Goal: Transaction & Acquisition: Book appointment/travel/reservation

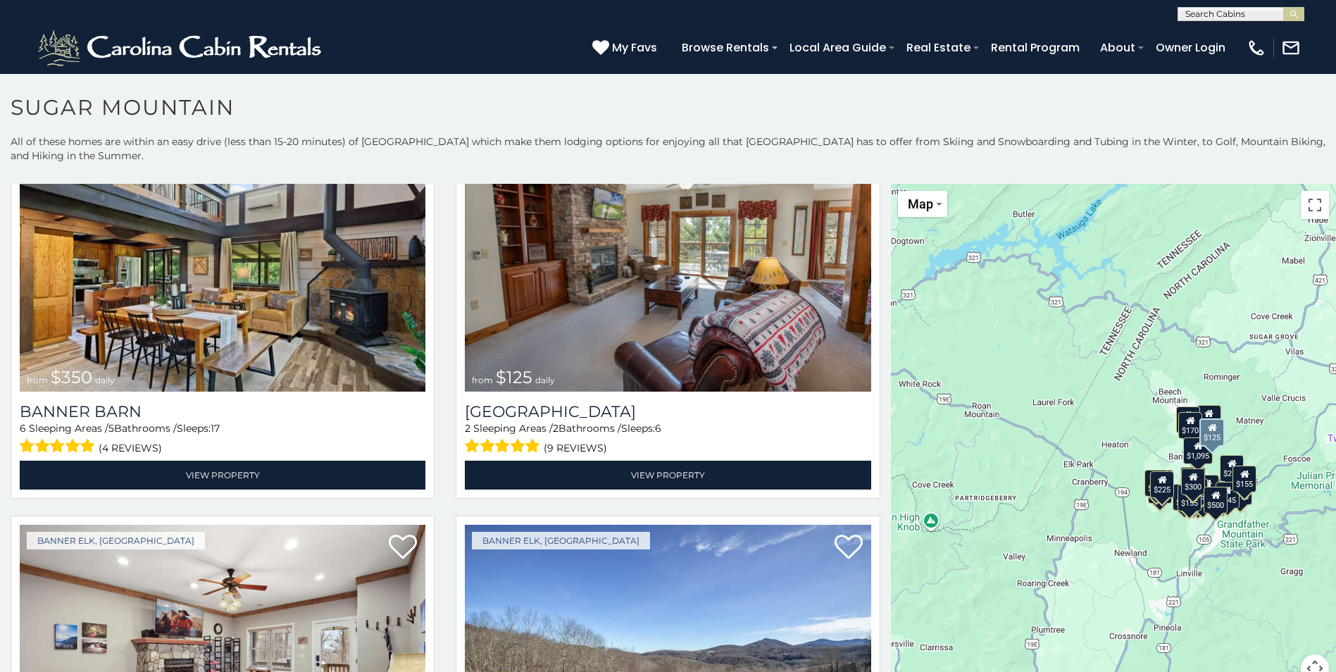
scroll to position [4576, 0]
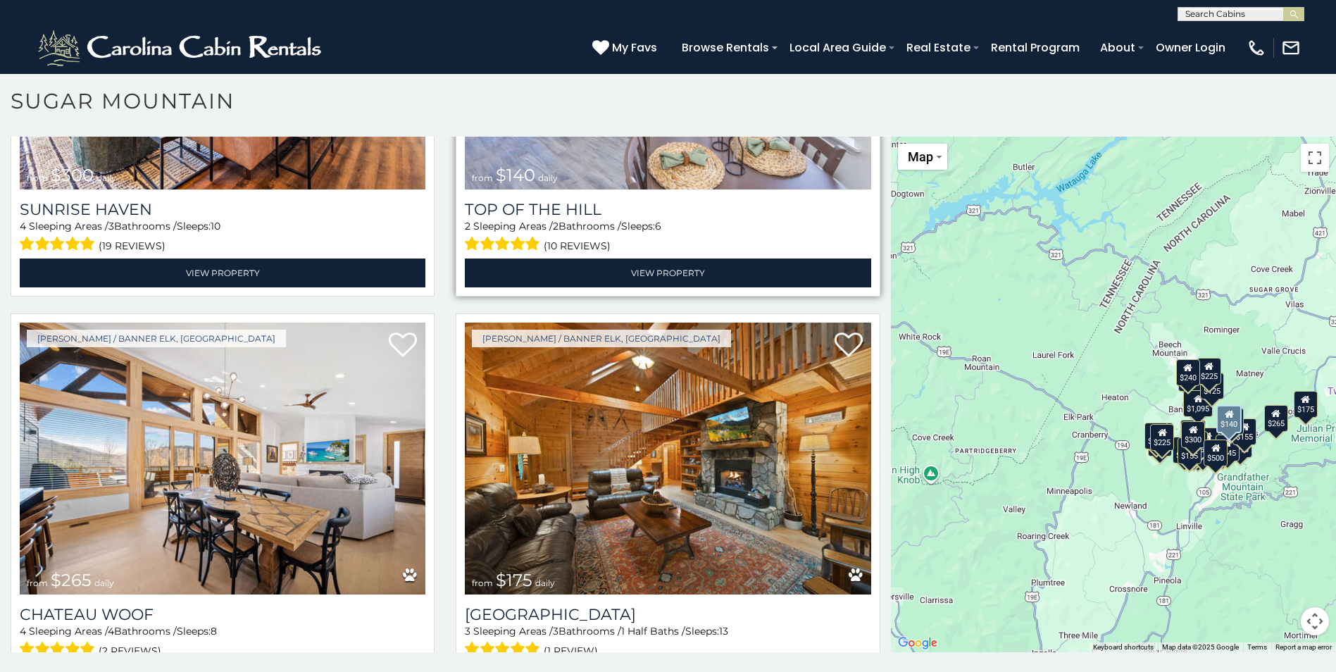
scroll to position [8, 0]
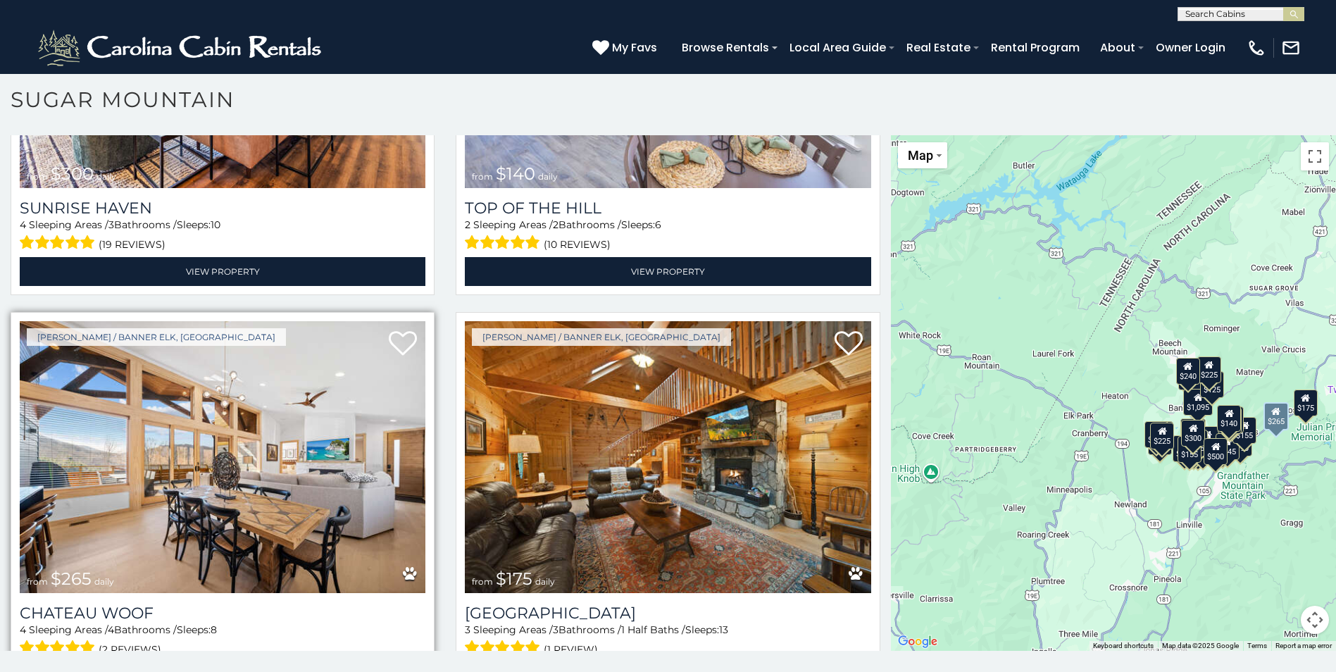
click at [265, 378] on img at bounding box center [223, 457] width 406 height 272
click at [266, 378] on img at bounding box center [223, 457] width 406 height 272
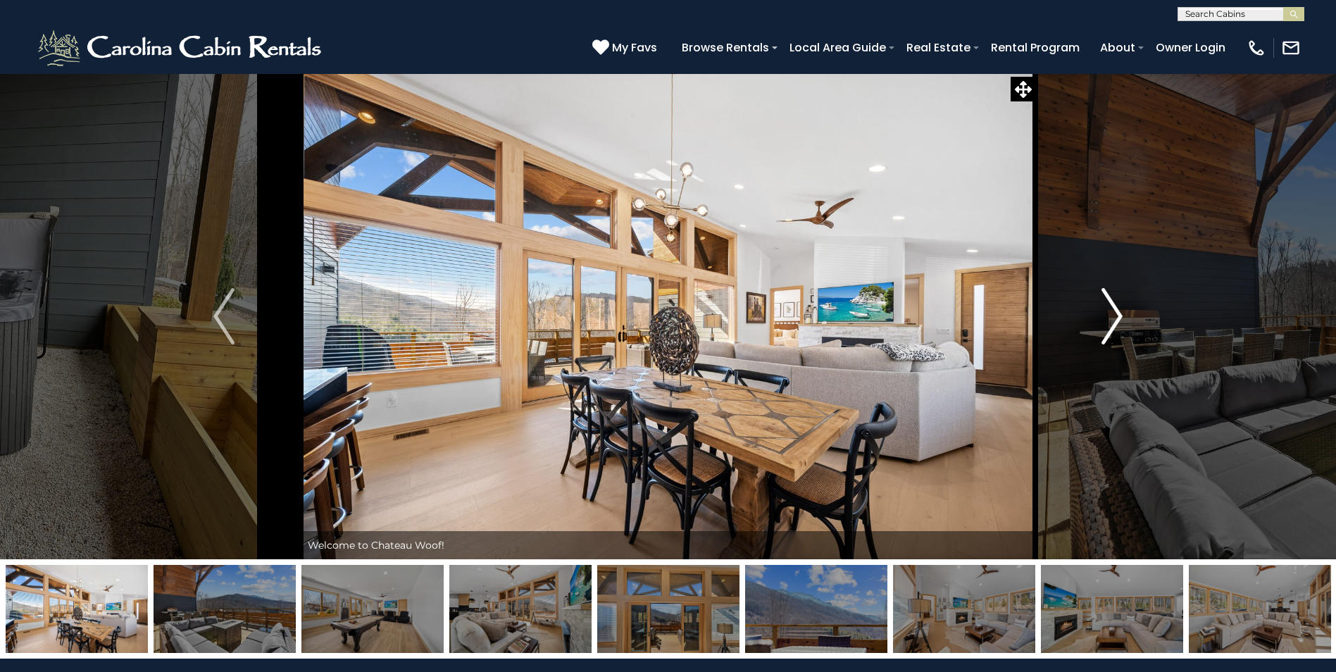
click at [1117, 315] on img "Next" at bounding box center [1111, 316] width 21 height 56
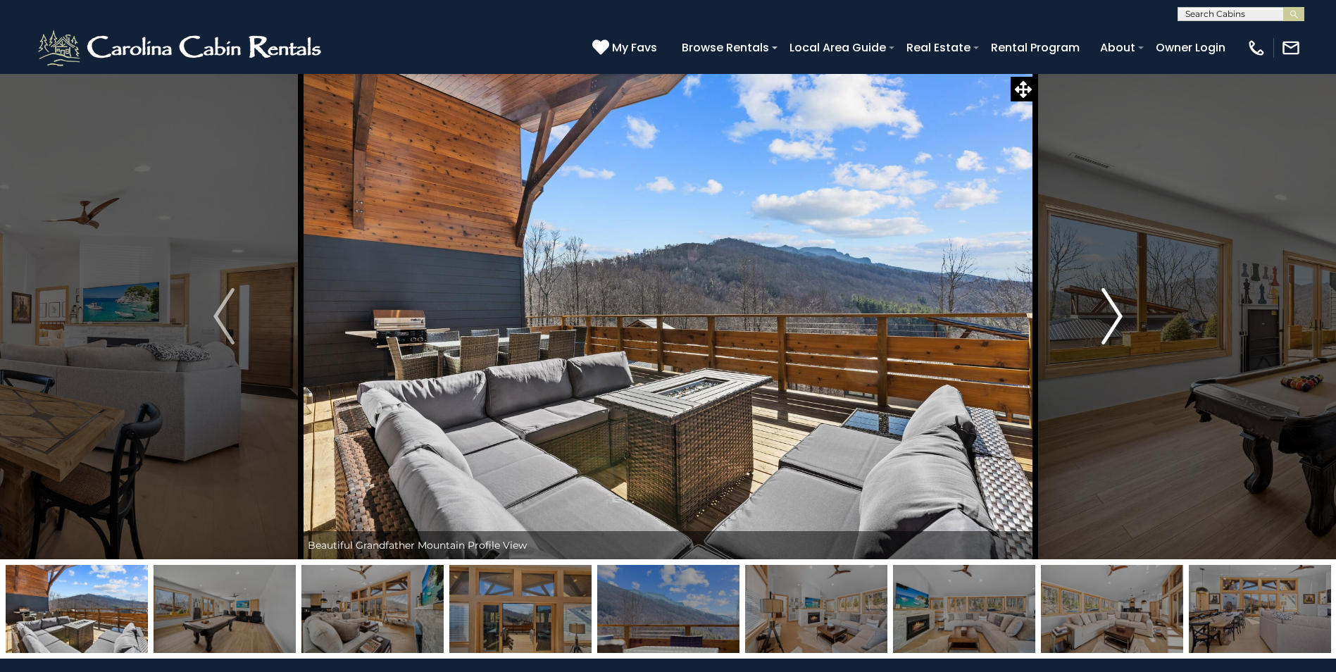
click at [1117, 315] on img "Next" at bounding box center [1111, 316] width 21 height 56
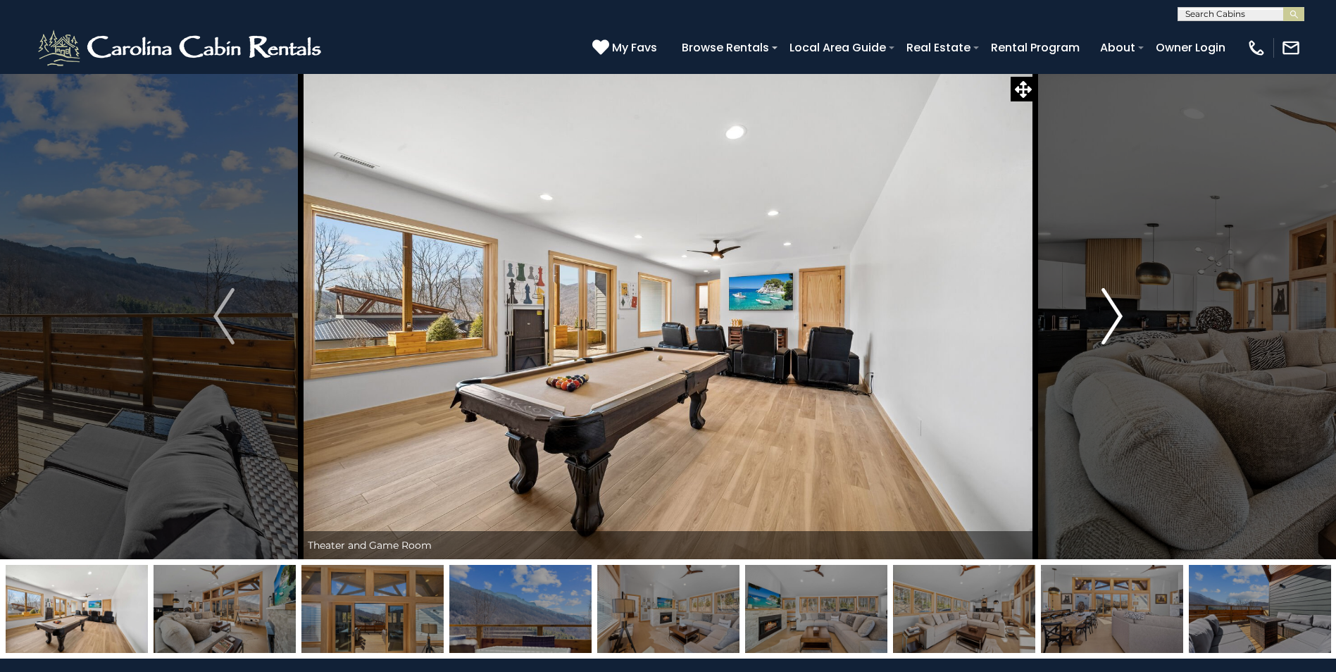
click at [1117, 315] on img "Next" at bounding box center [1111, 316] width 21 height 56
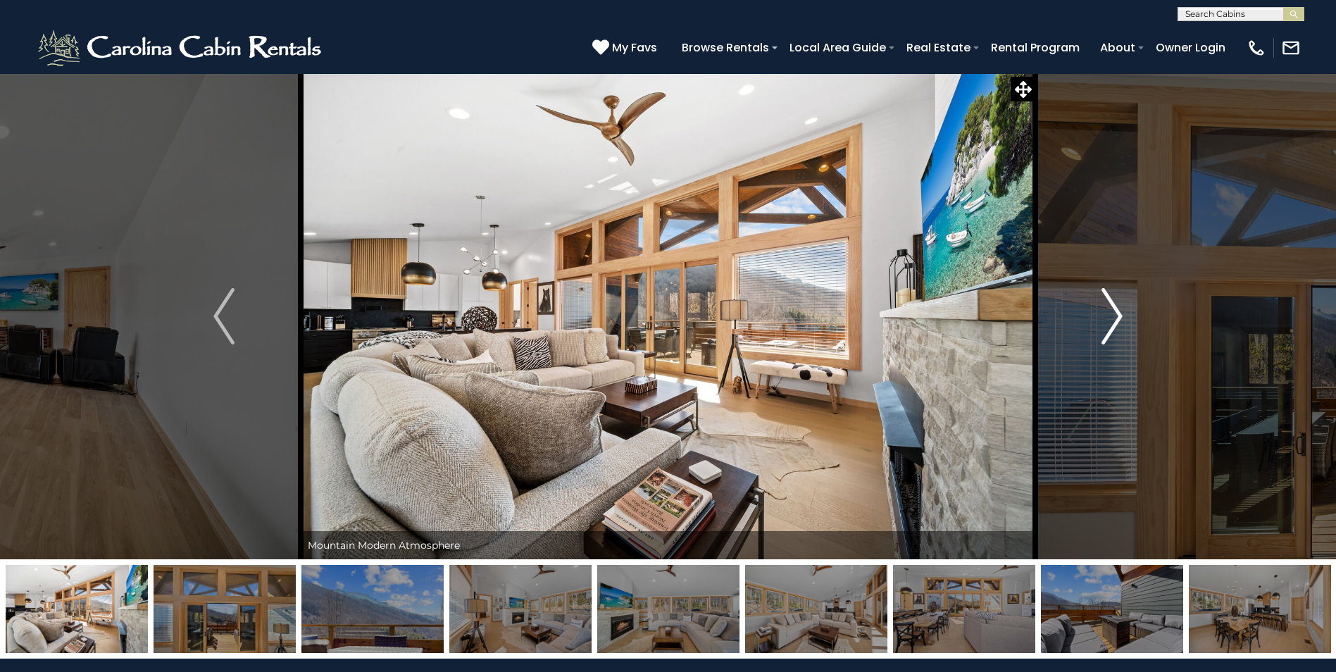
click at [1115, 315] on img "Next" at bounding box center [1111, 316] width 21 height 56
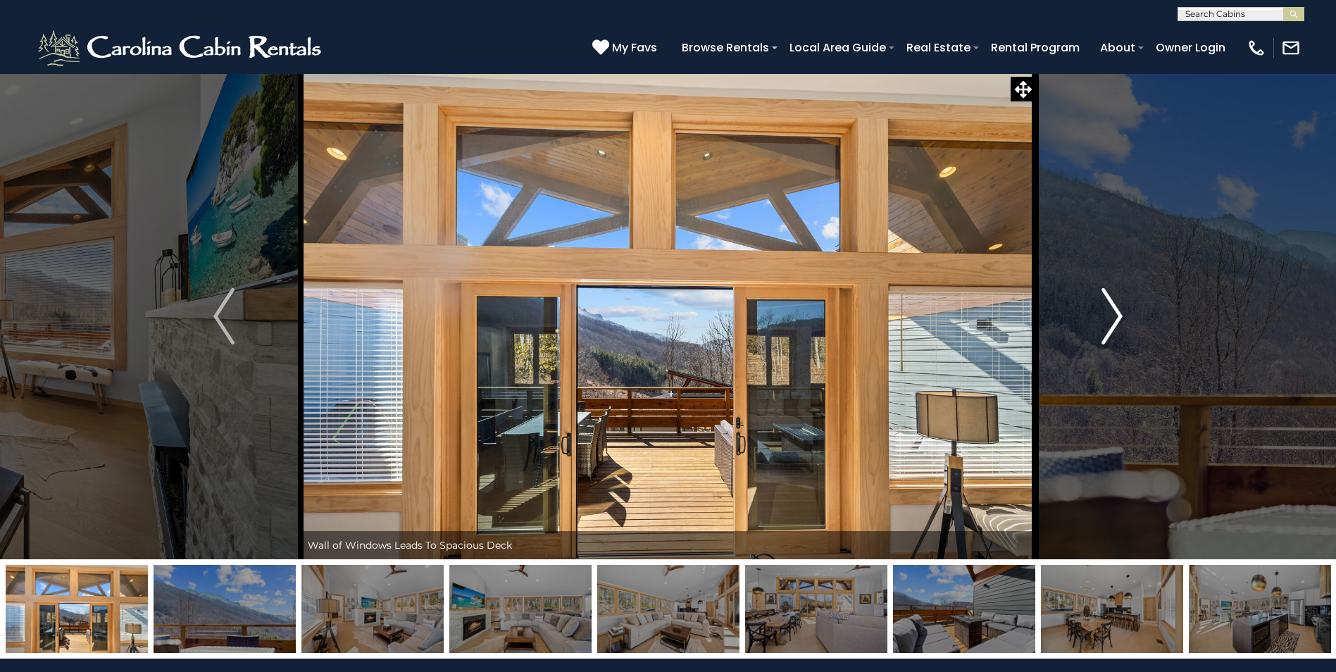
click at [1115, 315] on img "Next" at bounding box center [1111, 316] width 21 height 56
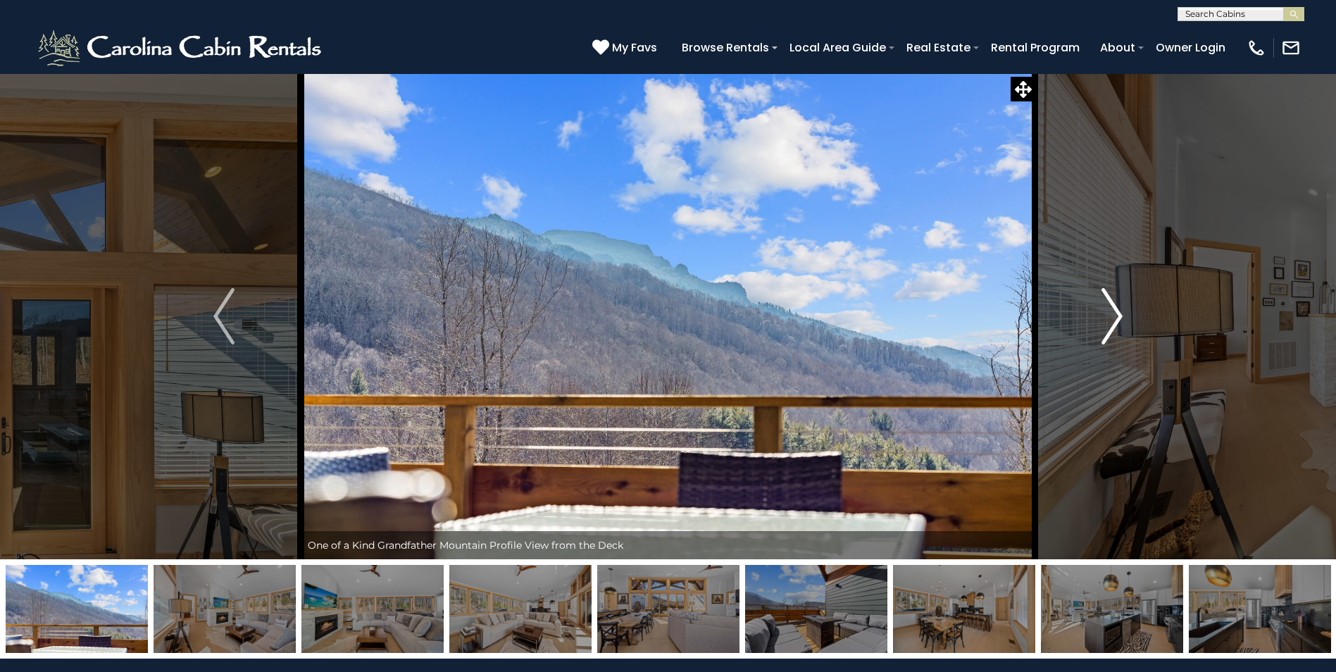
click at [1115, 315] on img "Next" at bounding box center [1111, 316] width 21 height 56
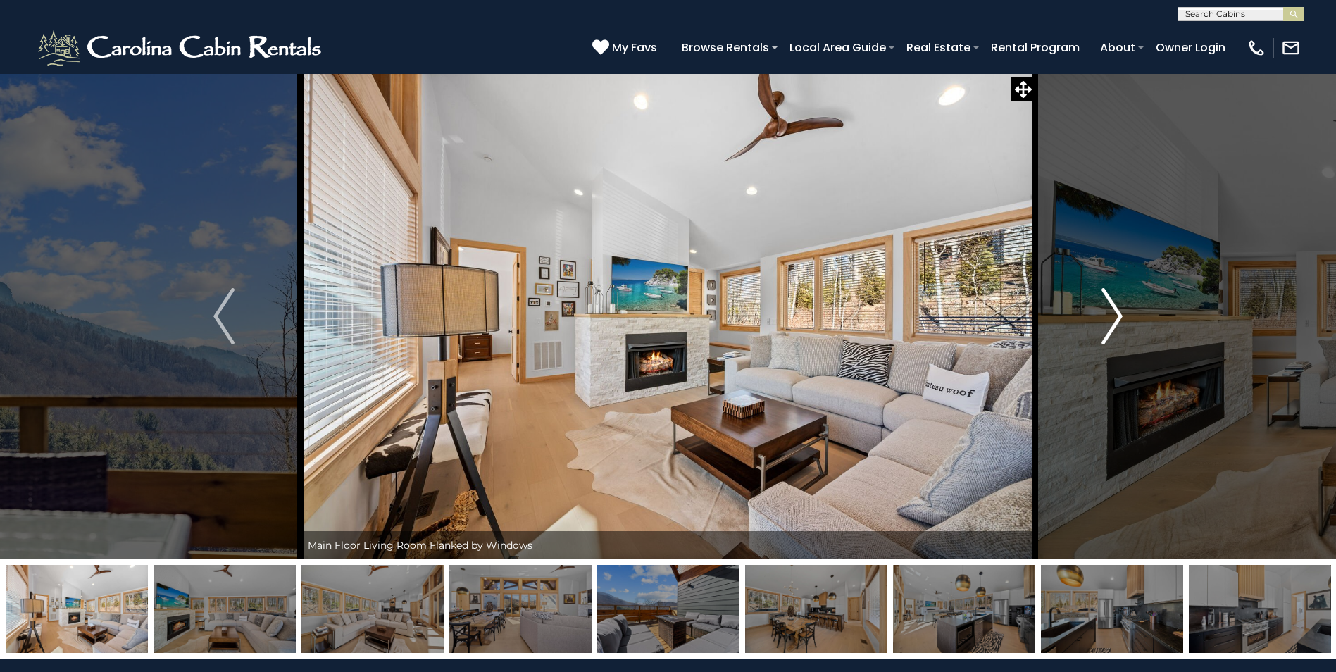
click at [1115, 315] on img "Next" at bounding box center [1111, 316] width 21 height 56
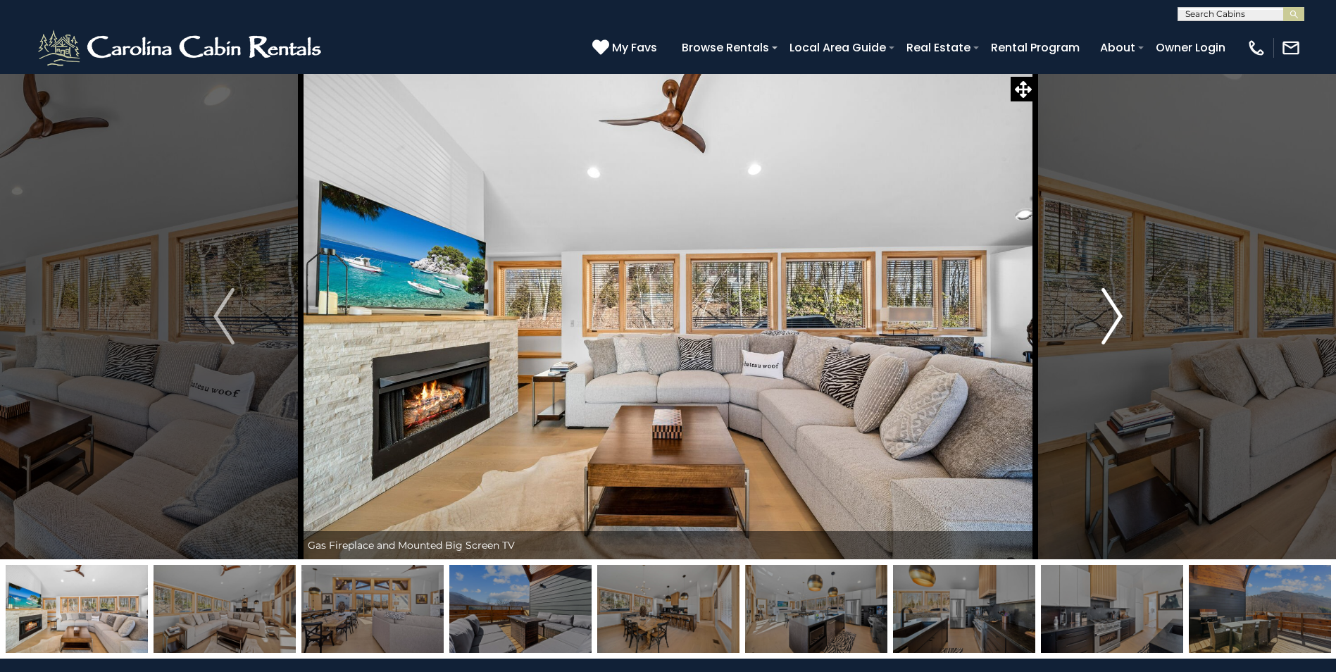
click at [1115, 315] on img "Next" at bounding box center [1111, 316] width 21 height 56
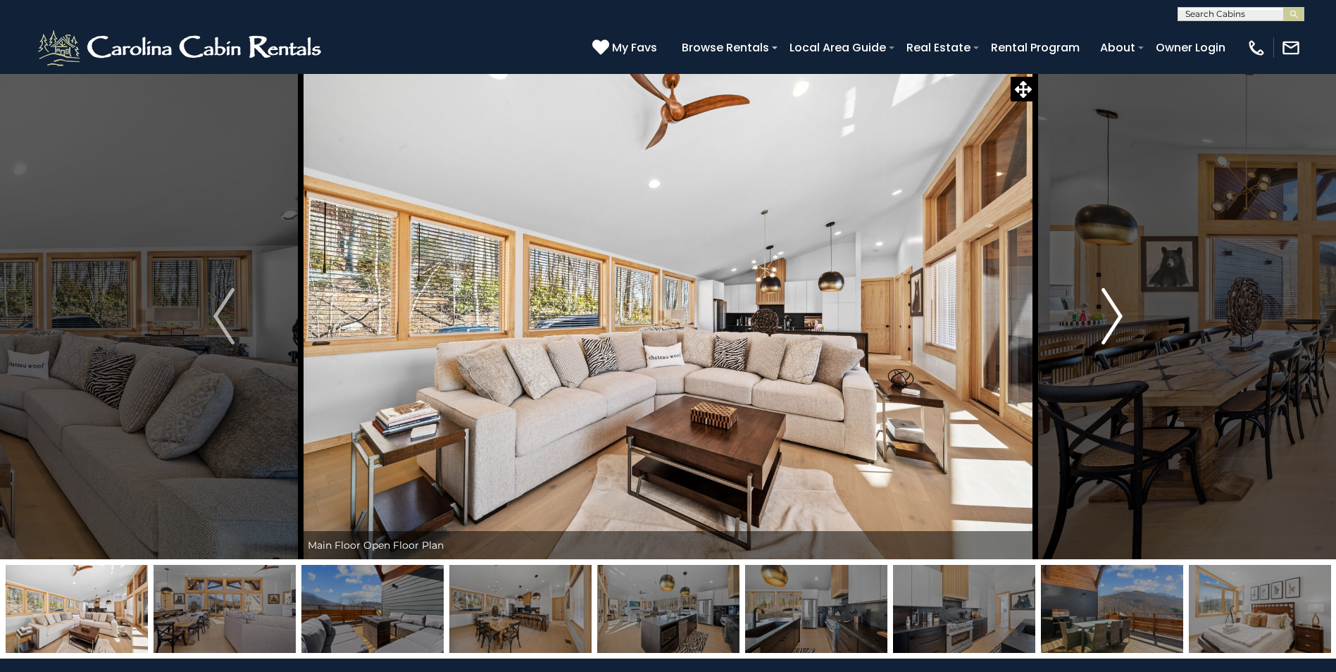
click at [1115, 315] on img "Next" at bounding box center [1111, 316] width 21 height 56
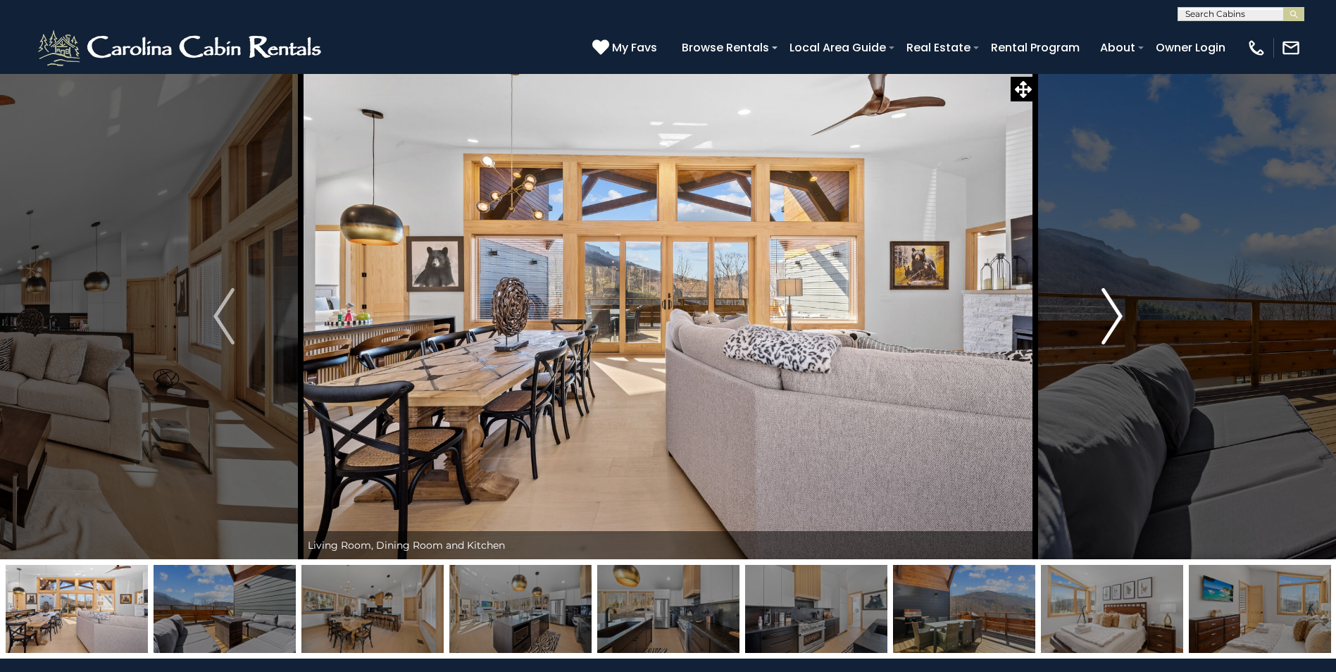
click at [1115, 315] on img "Next" at bounding box center [1111, 316] width 21 height 56
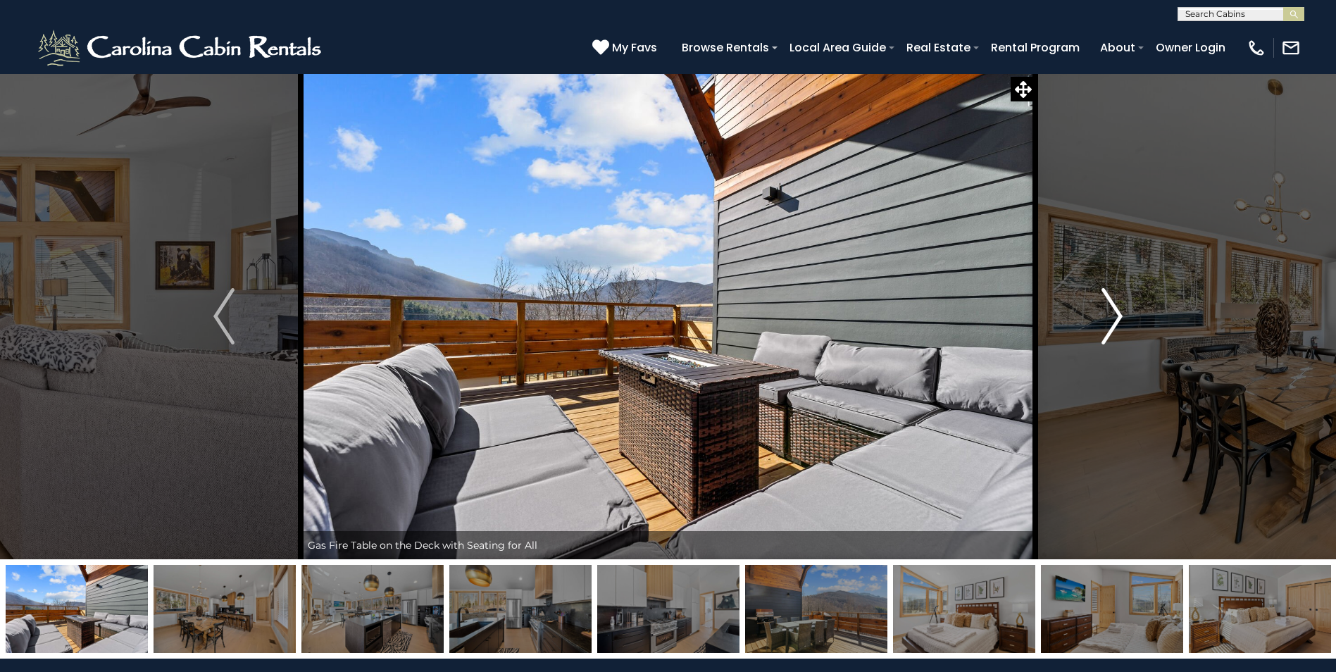
click at [1115, 315] on img "Next" at bounding box center [1111, 316] width 21 height 56
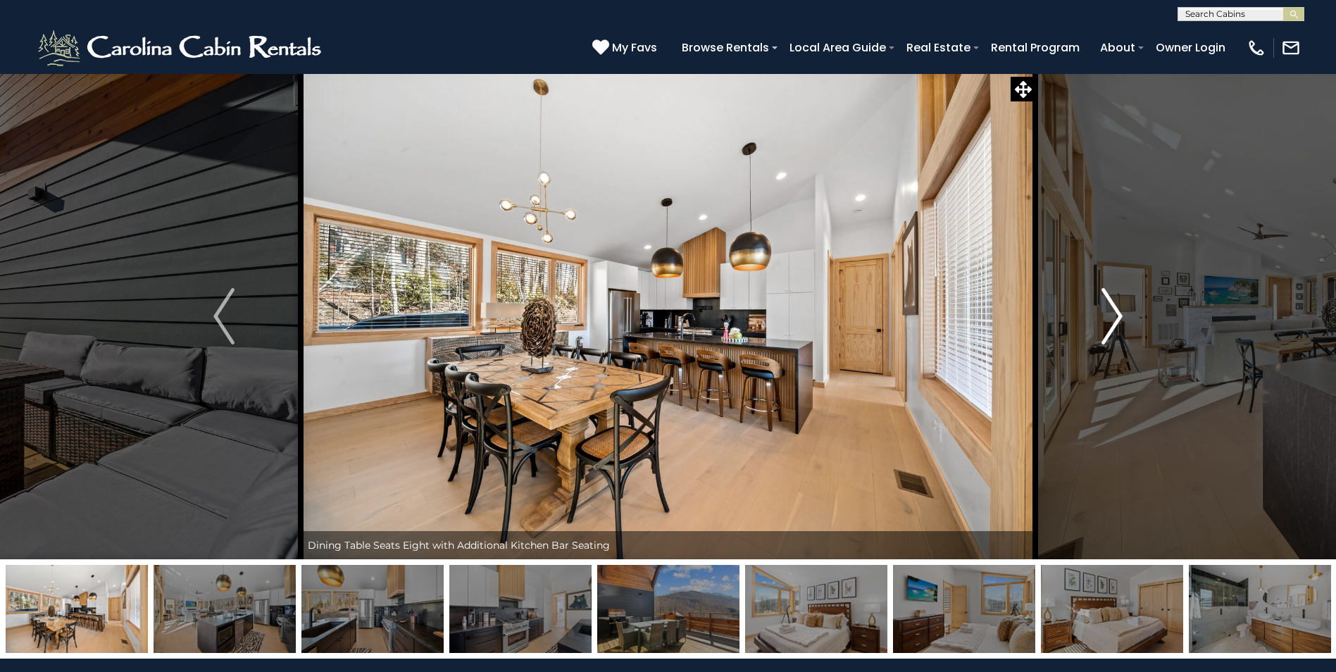
click at [1115, 315] on img "Next" at bounding box center [1111, 316] width 21 height 56
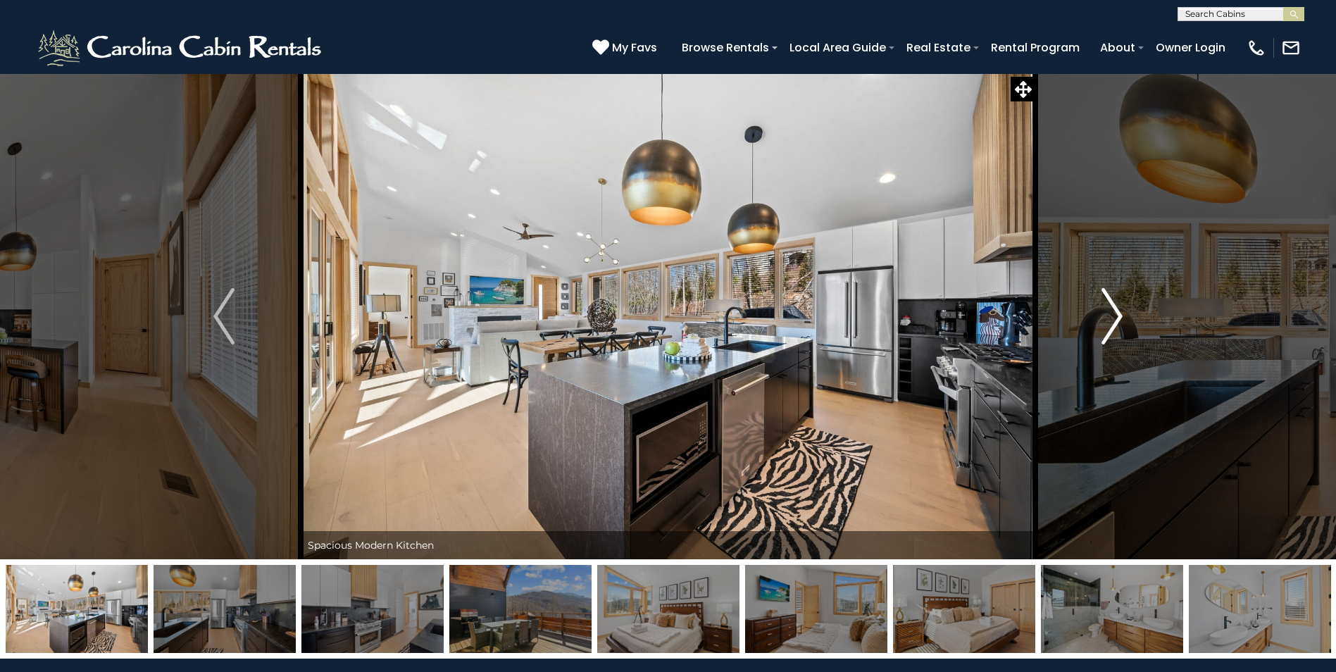
click at [1115, 315] on img "Next" at bounding box center [1111, 316] width 21 height 56
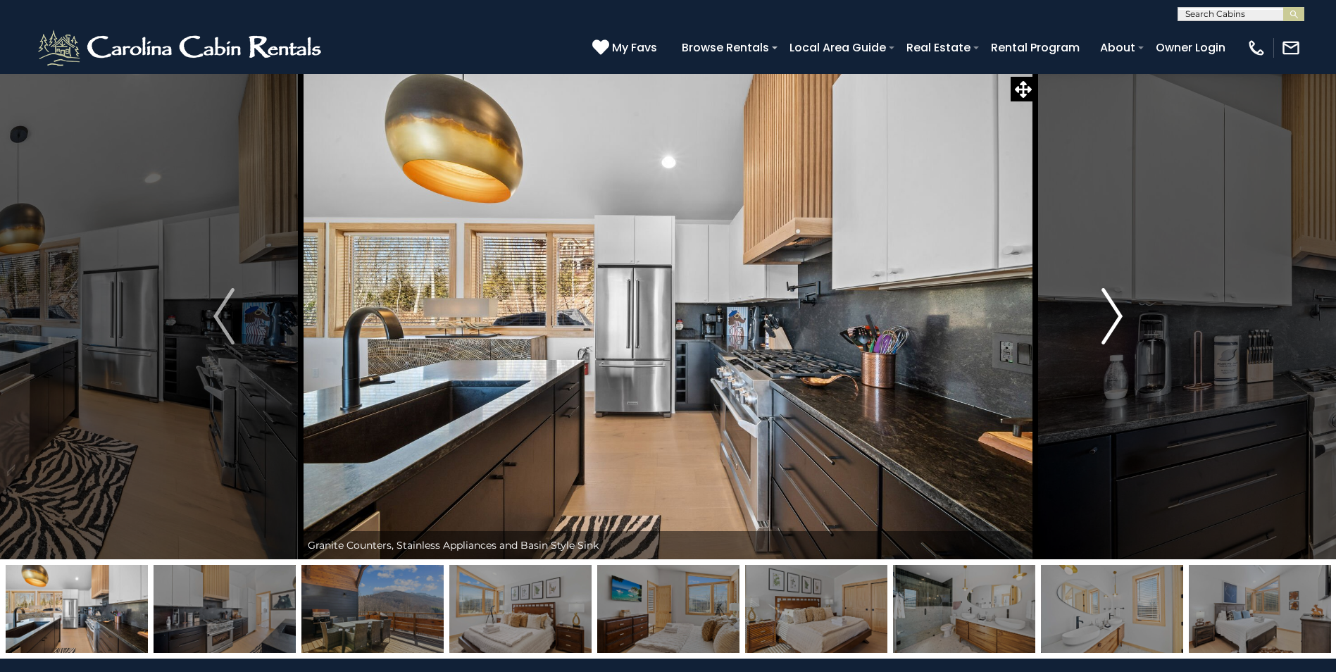
click at [1115, 315] on img "Next" at bounding box center [1111, 316] width 21 height 56
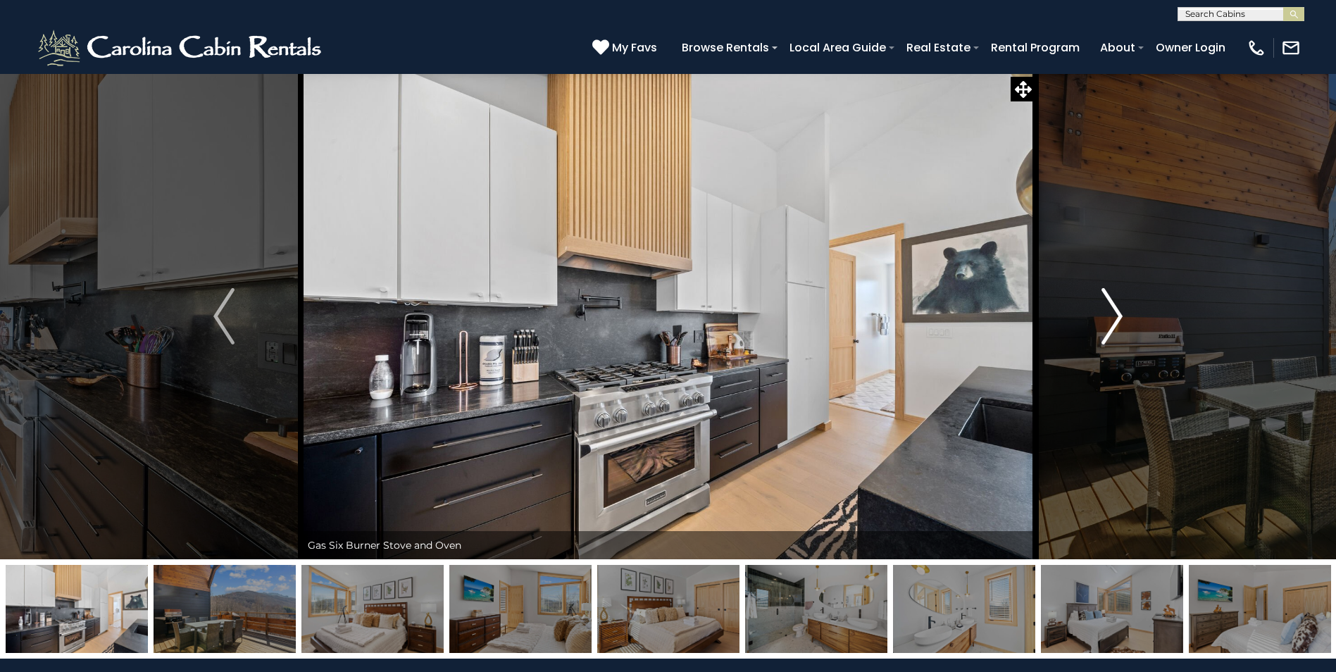
click at [1115, 315] on img "Next" at bounding box center [1111, 316] width 21 height 56
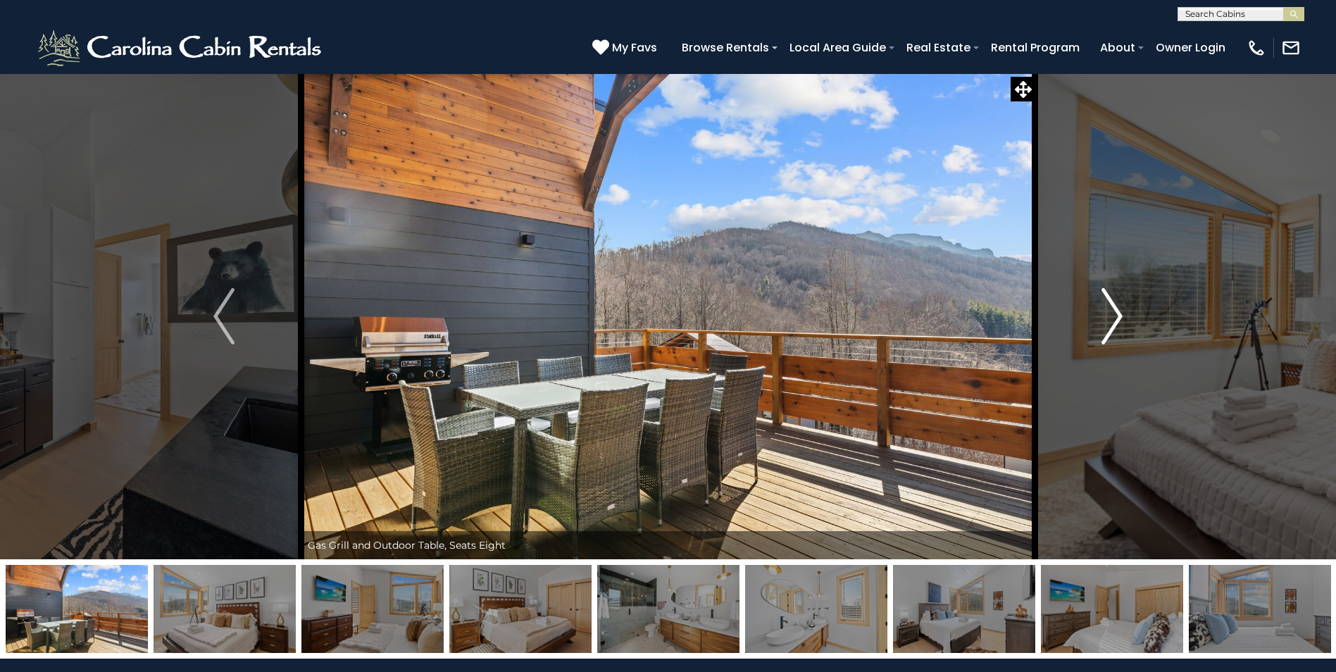
click at [1115, 315] on img "Next" at bounding box center [1111, 316] width 21 height 56
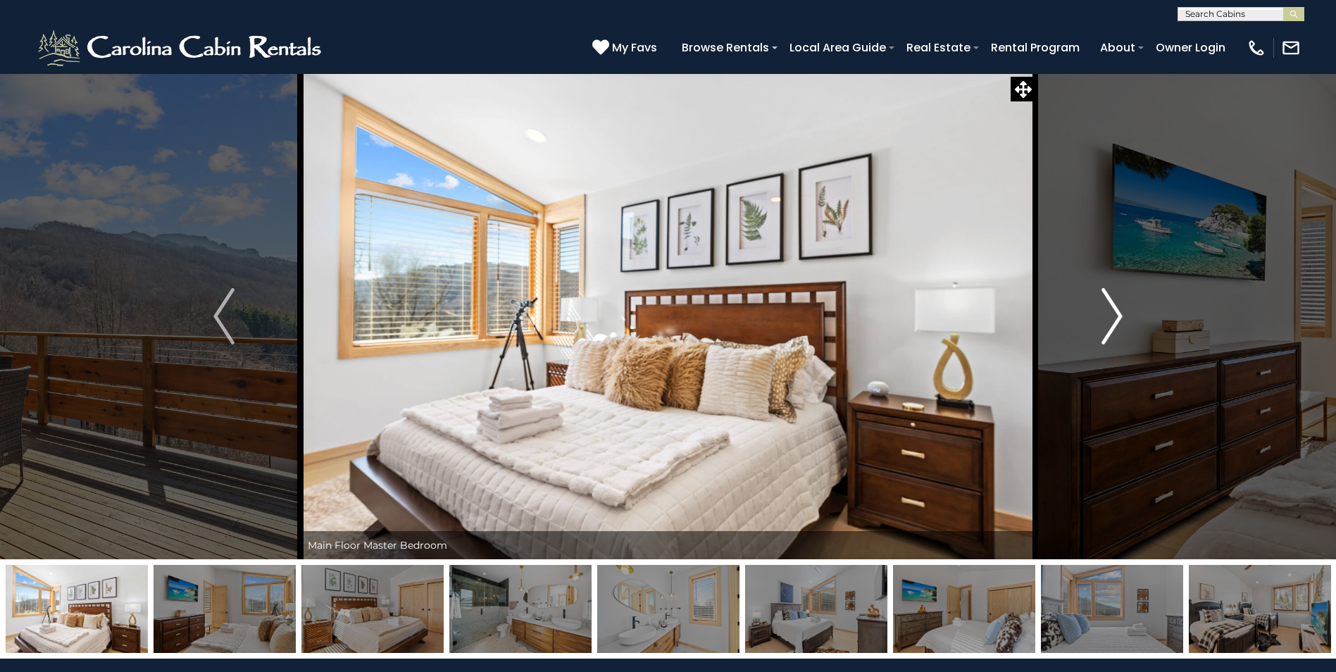
click at [1111, 310] on img "Next" at bounding box center [1111, 316] width 21 height 56
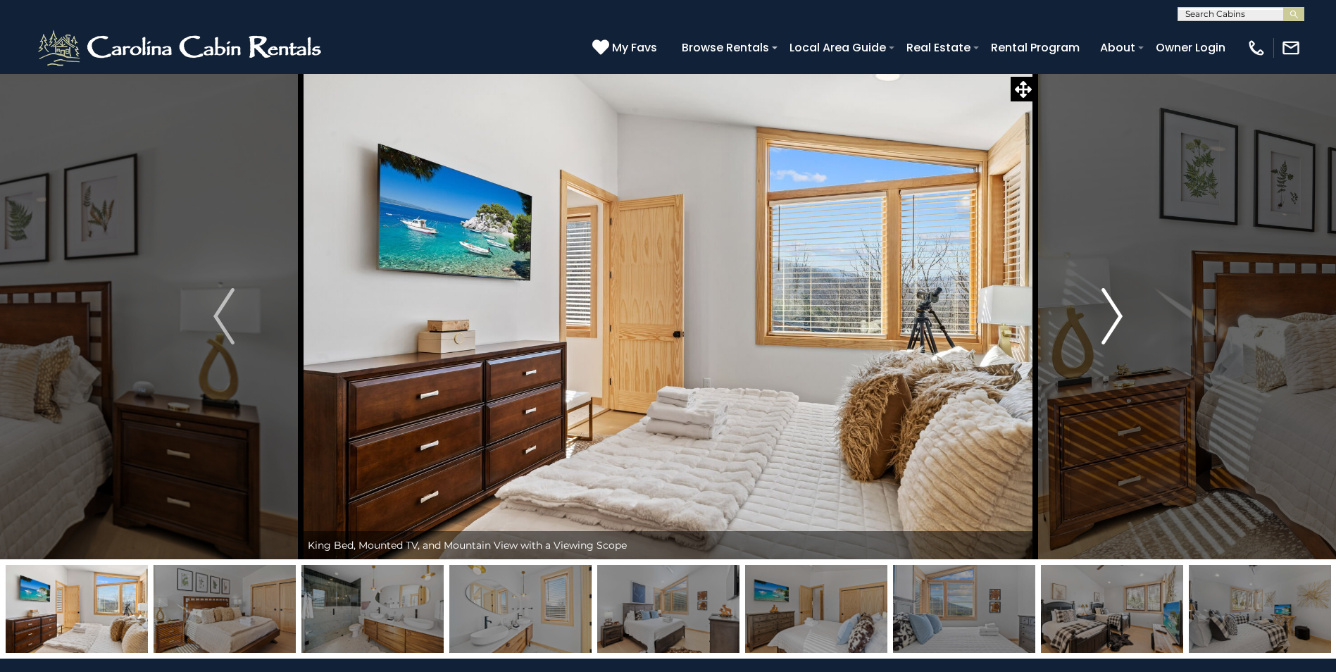
click at [1117, 306] on img "Next" at bounding box center [1111, 316] width 21 height 56
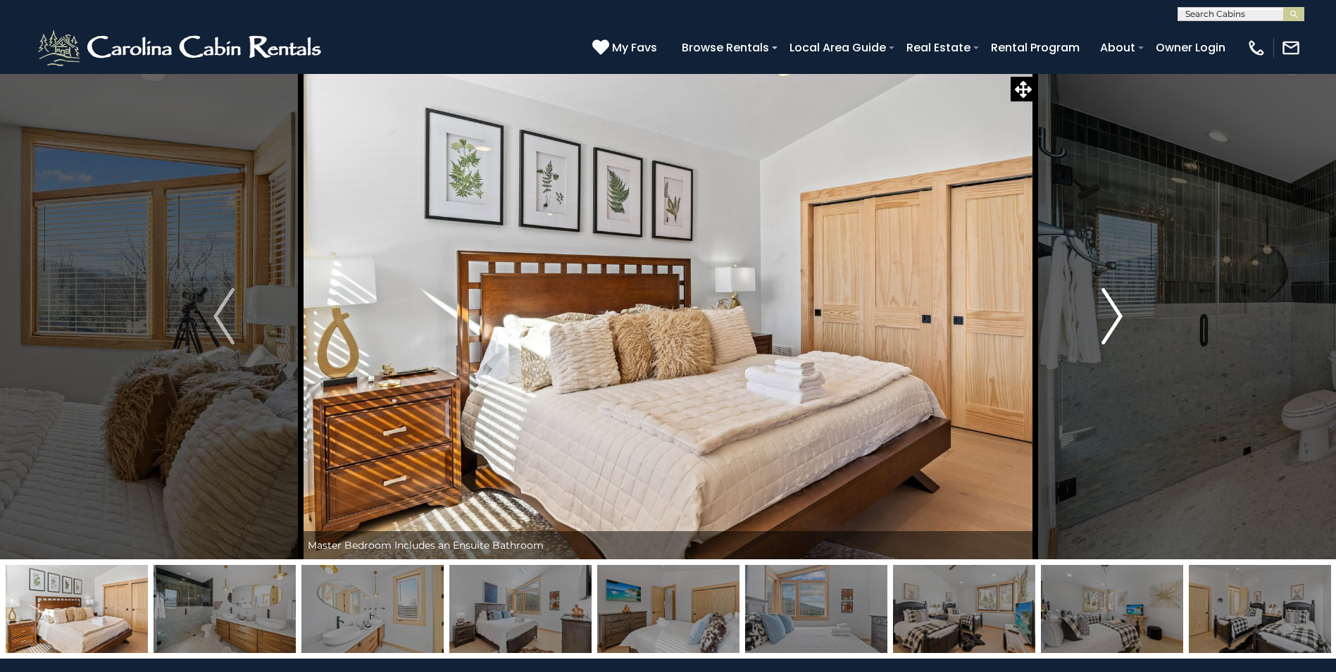
click at [1117, 306] on img "Next" at bounding box center [1111, 316] width 21 height 56
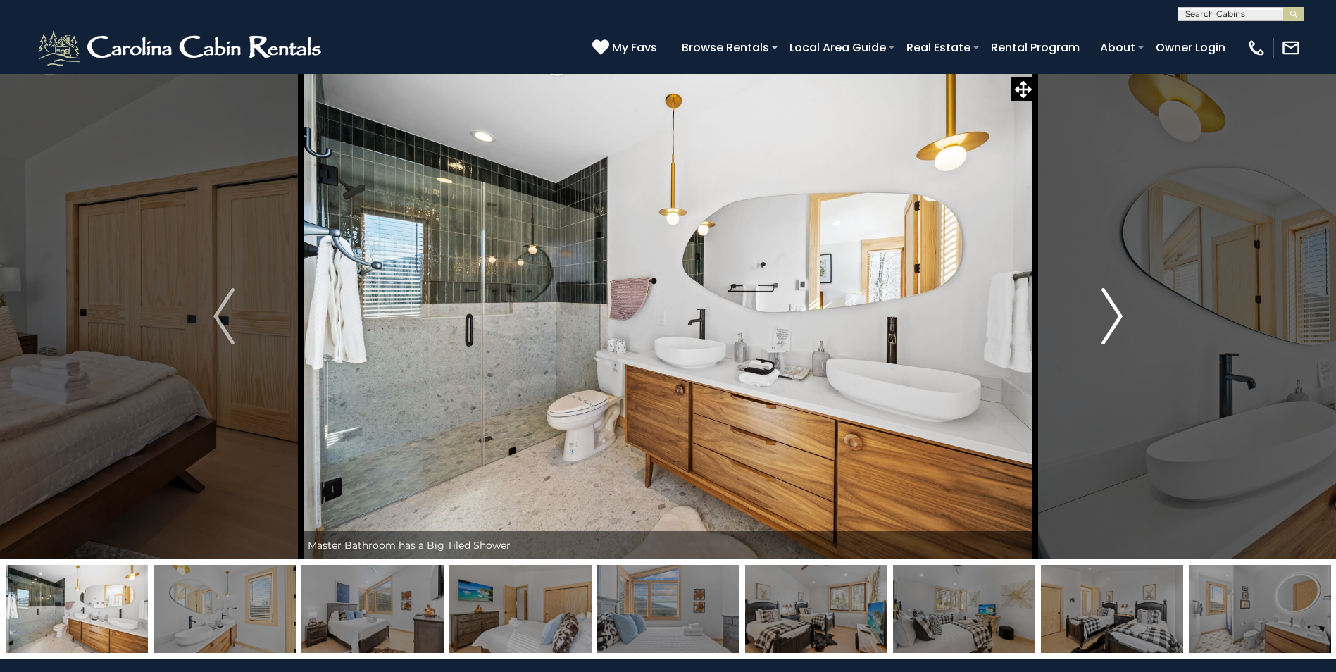
click at [1118, 306] on img "Next" at bounding box center [1111, 316] width 21 height 56
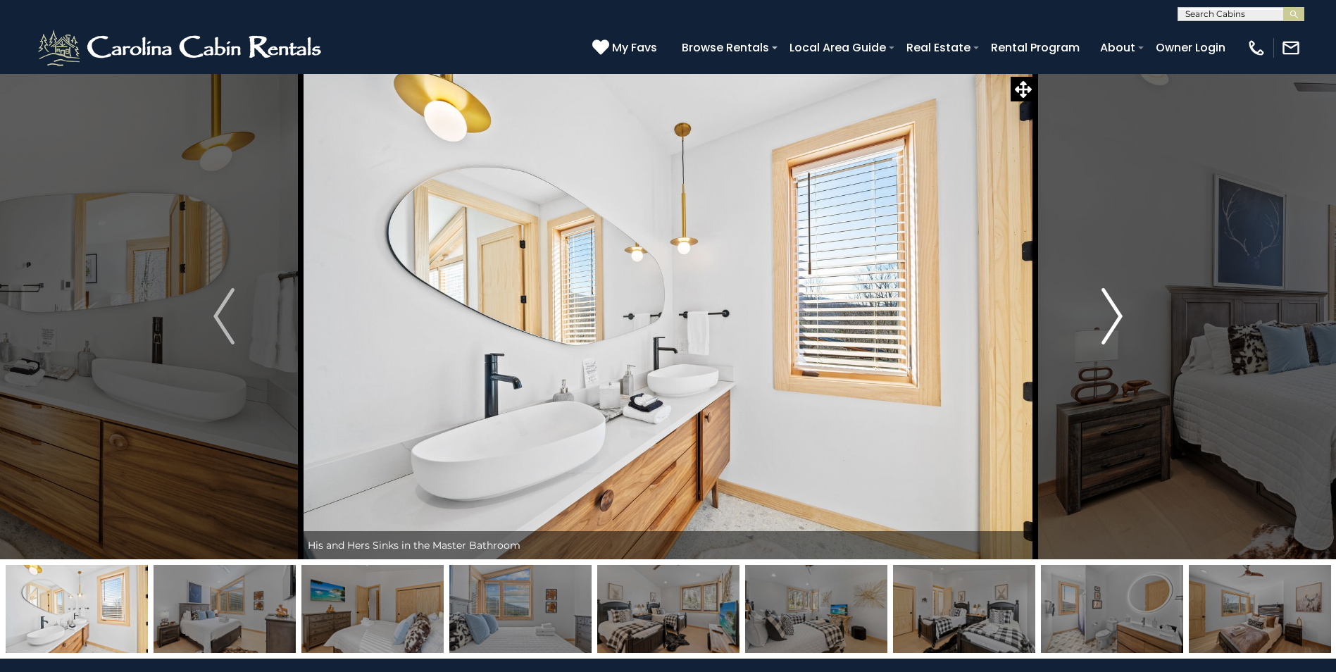
click at [1119, 306] on img "Next" at bounding box center [1111, 316] width 21 height 56
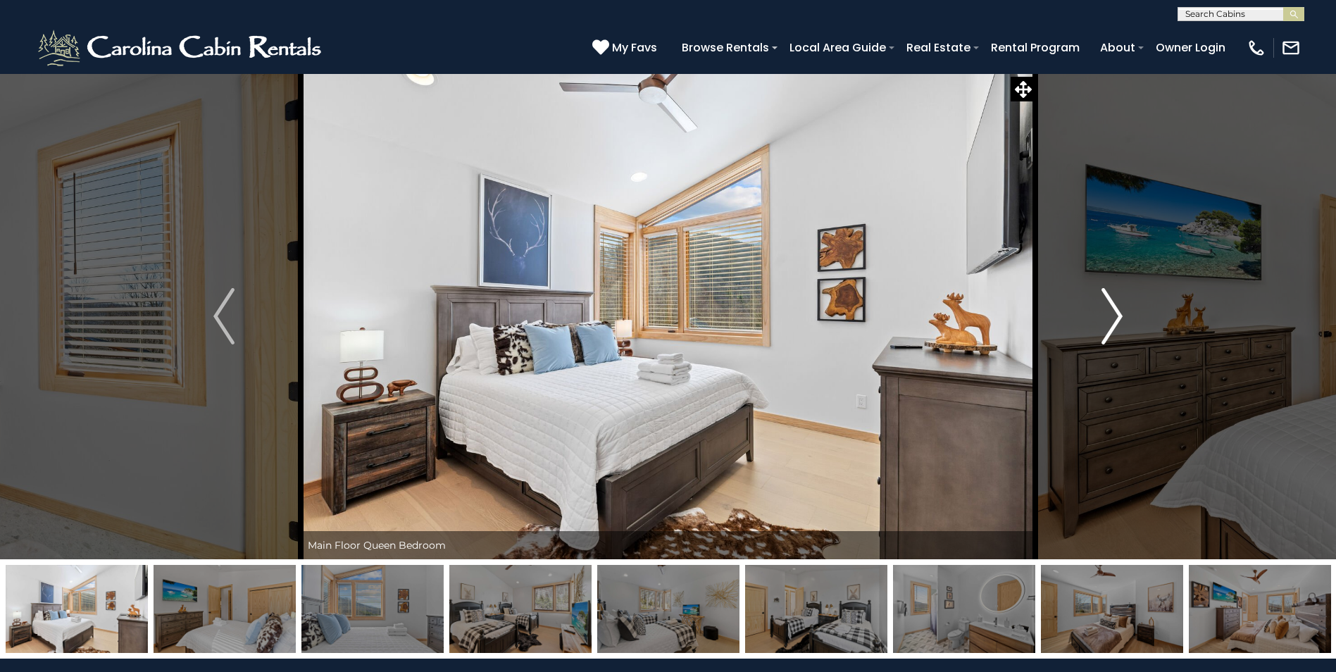
click at [1119, 306] on img "Next" at bounding box center [1111, 316] width 21 height 56
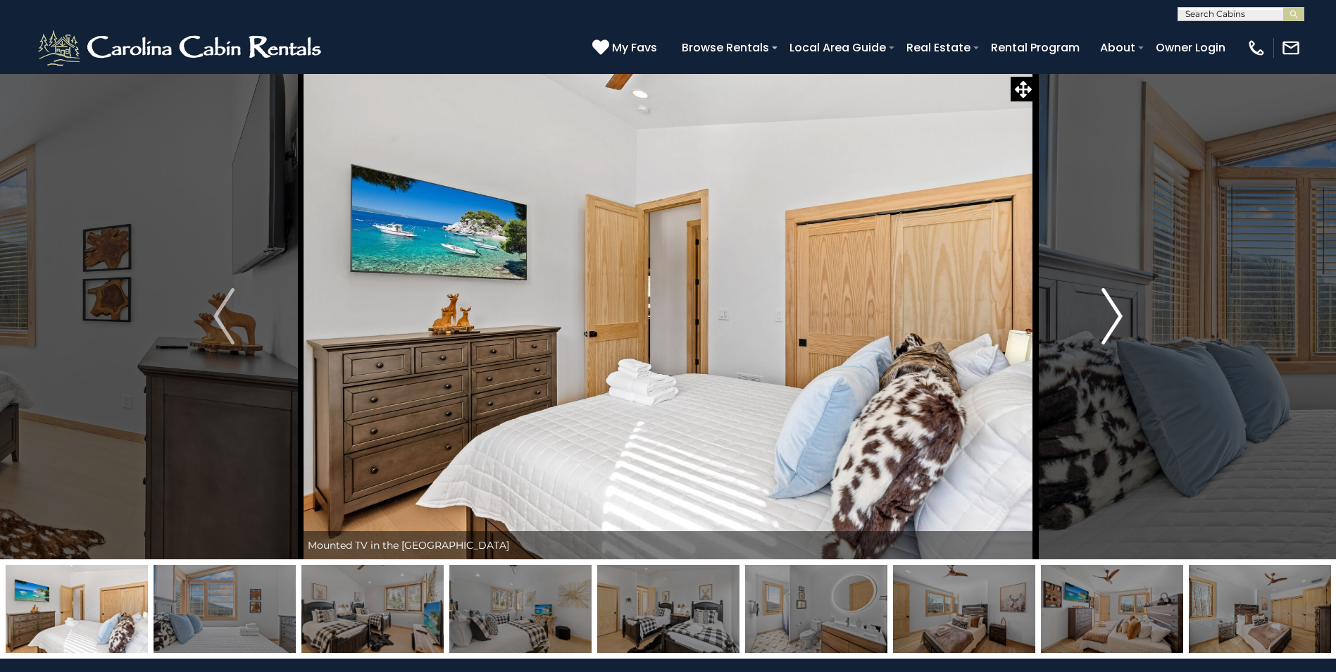
click at [1119, 306] on img "Next" at bounding box center [1111, 316] width 21 height 56
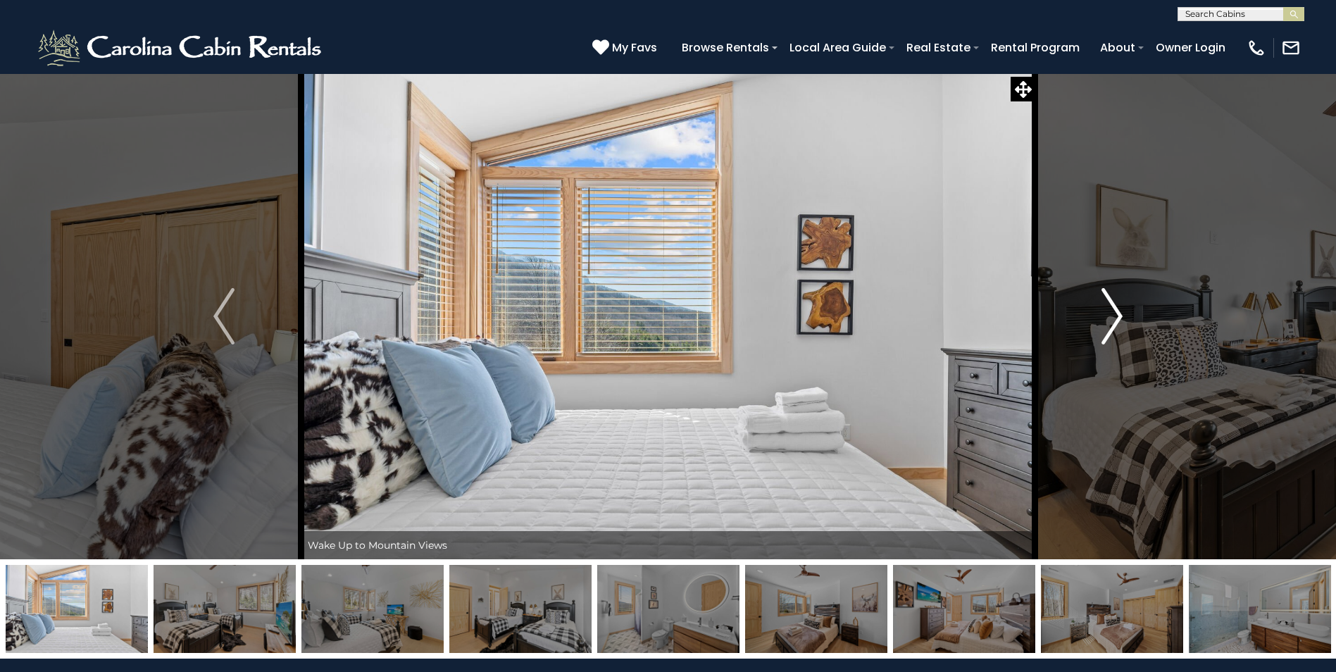
click at [1119, 306] on img "Next" at bounding box center [1111, 316] width 21 height 56
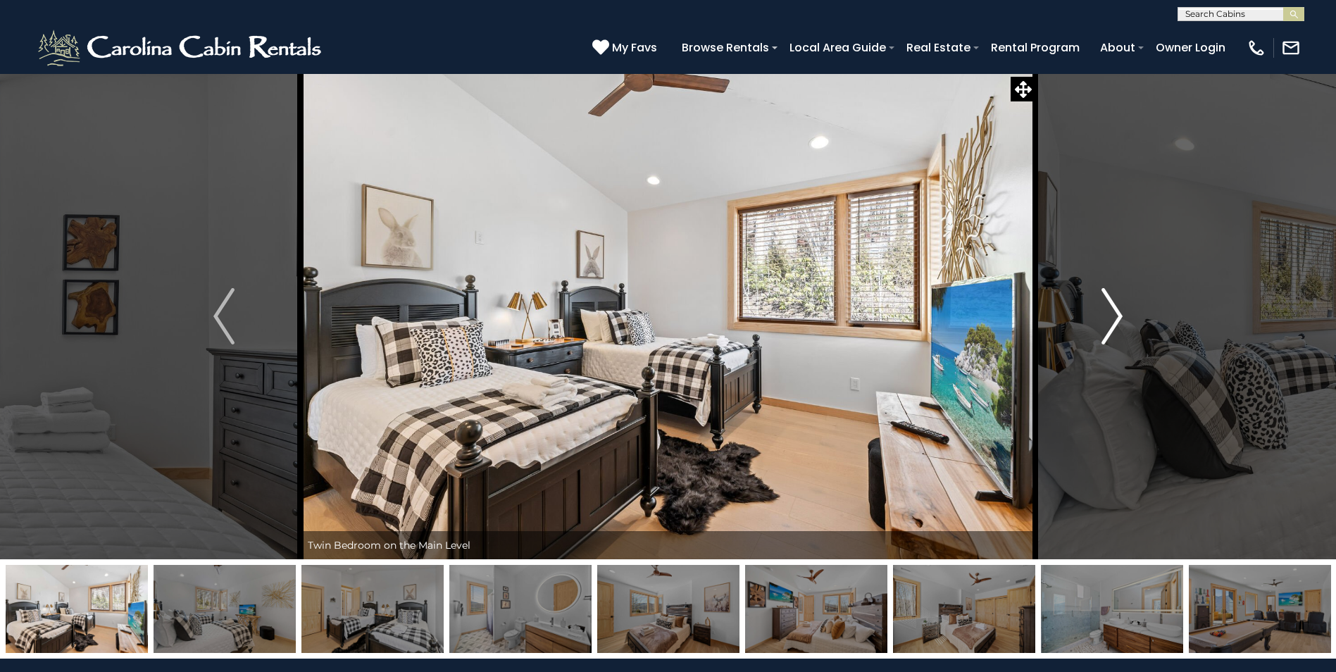
click at [1121, 308] on img "Next" at bounding box center [1111, 316] width 21 height 56
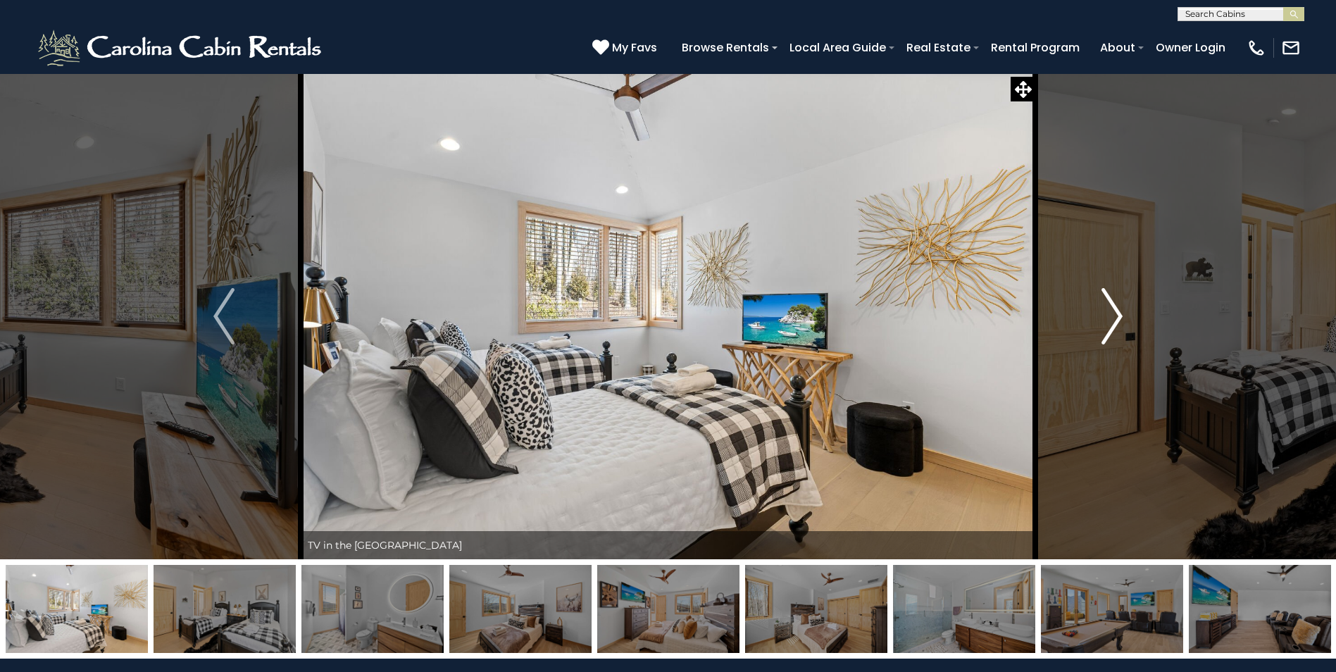
click at [1121, 308] on img "Next" at bounding box center [1111, 316] width 21 height 56
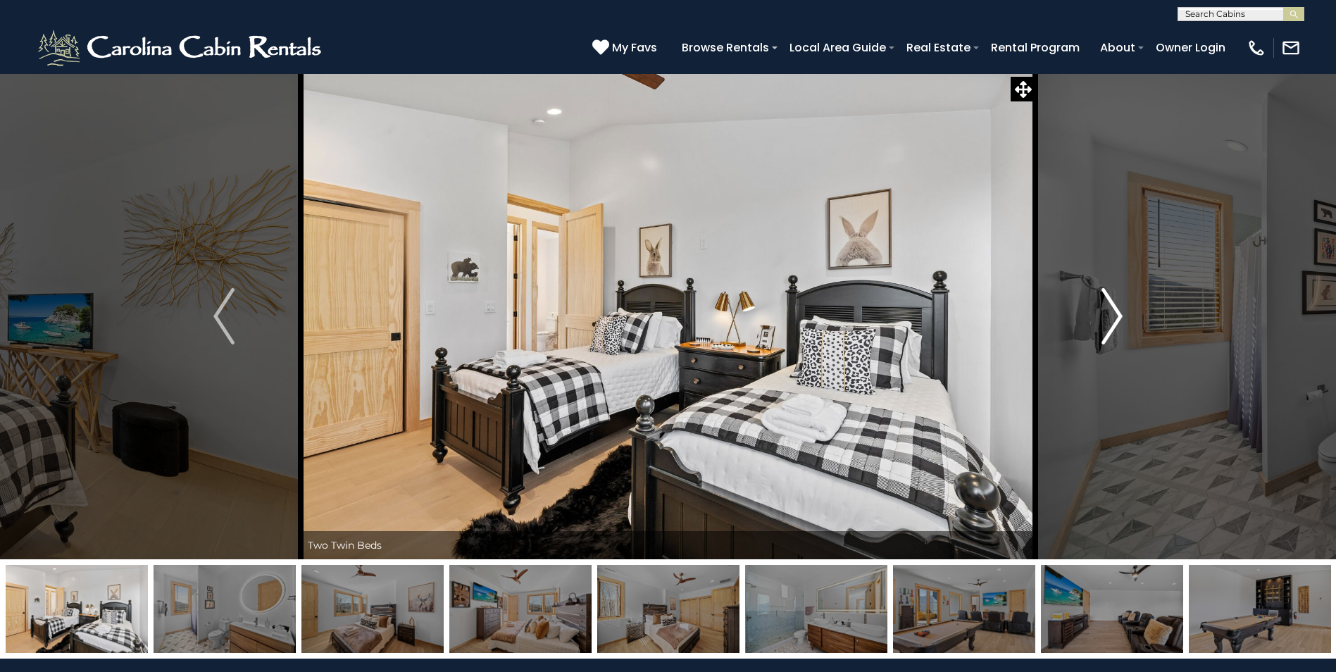
click at [1121, 310] on img "Next" at bounding box center [1111, 316] width 21 height 56
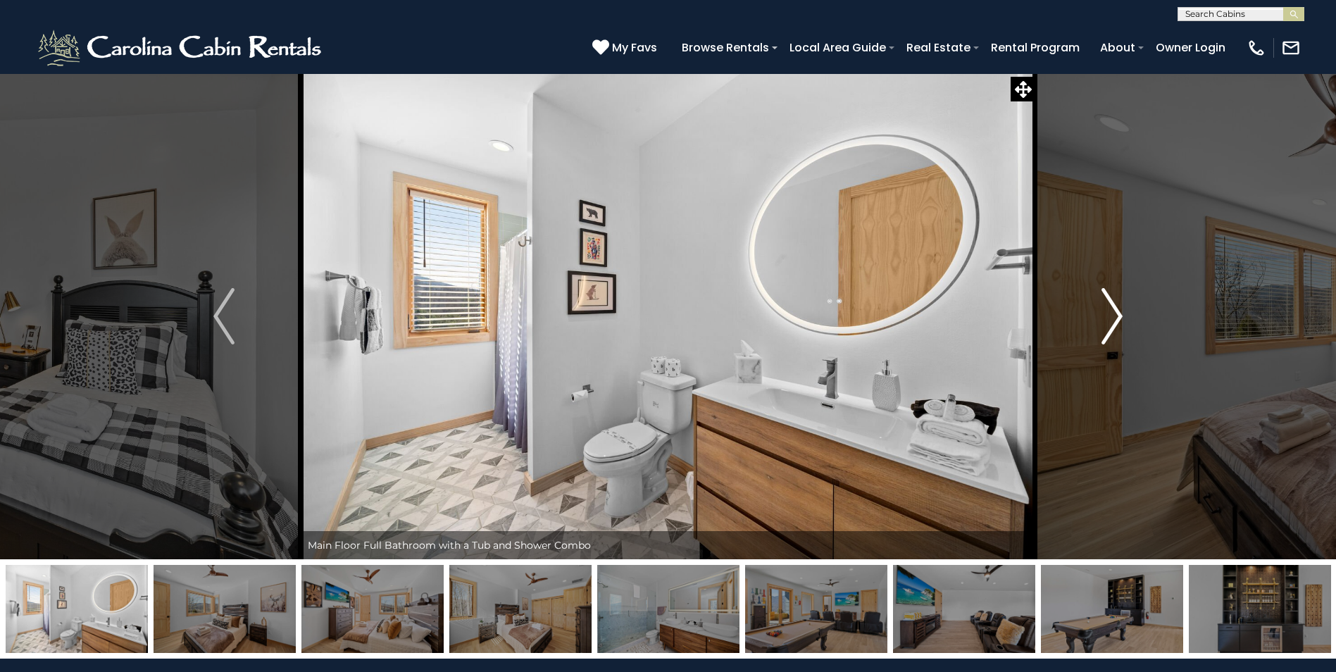
click at [1121, 311] on img "Next" at bounding box center [1111, 316] width 21 height 56
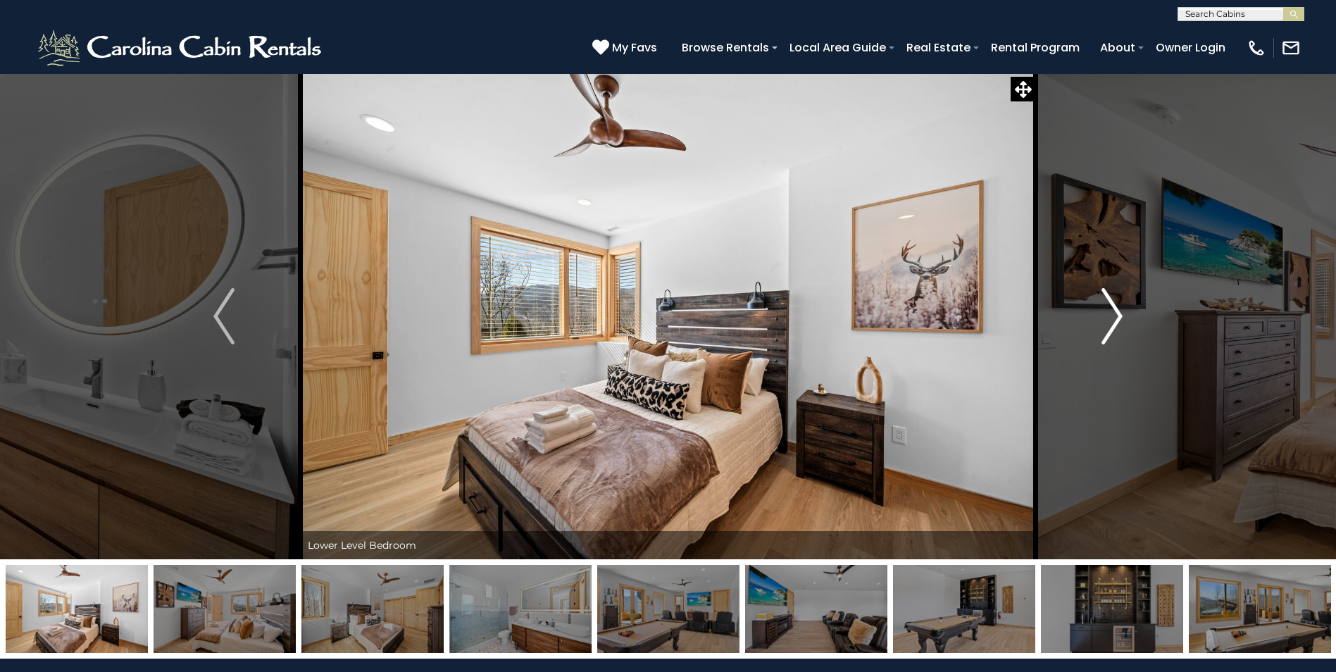
click at [1121, 311] on img "Next" at bounding box center [1111, 316] width 21 height 56
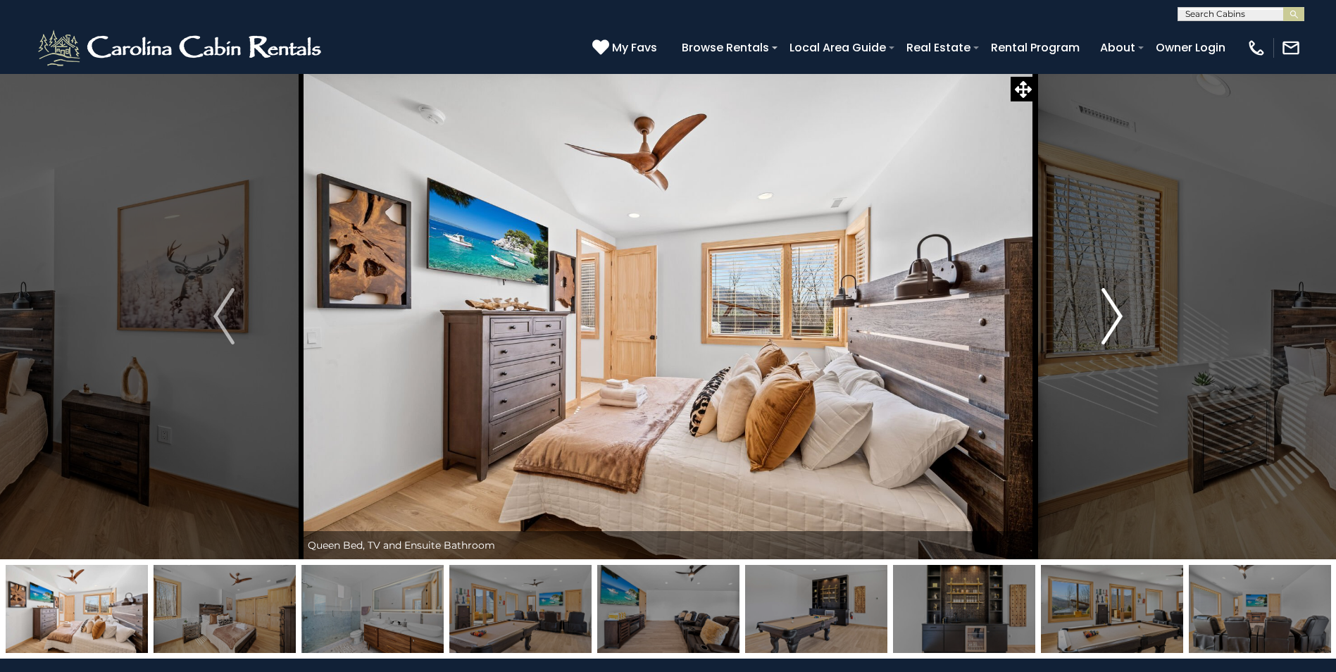
click at [1121, 311] on img "Next" at bounding box center [1111, 316] width 21 height 56
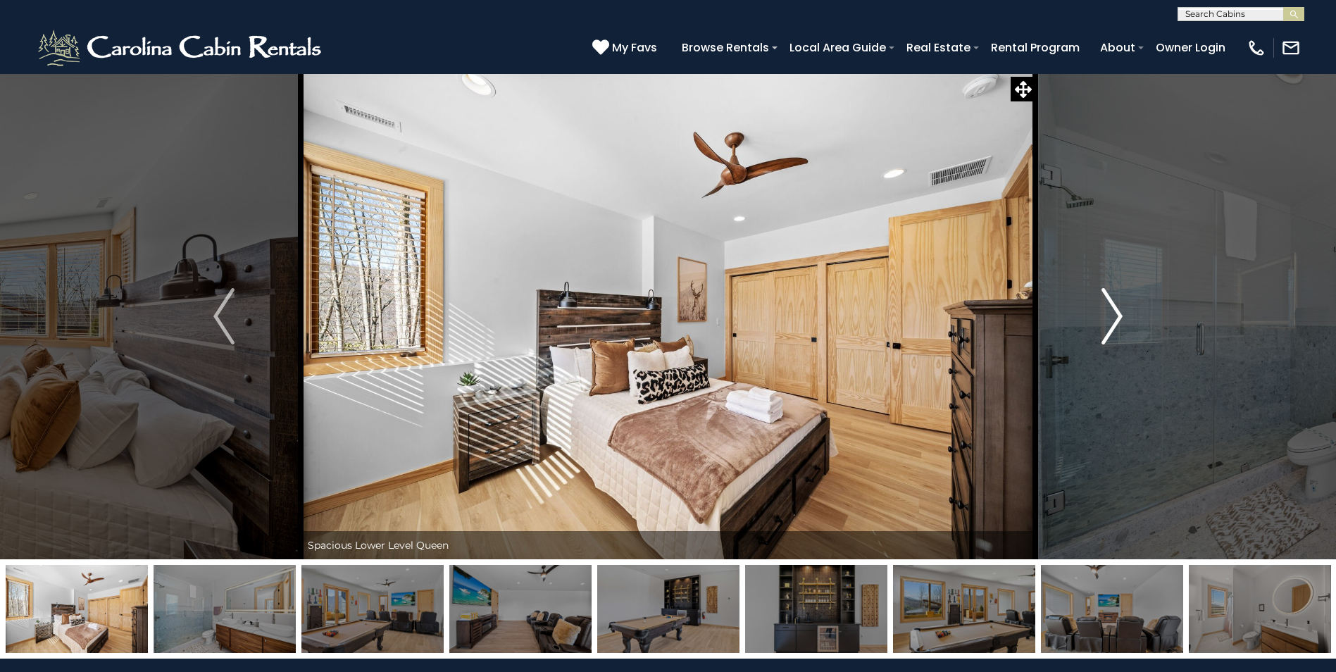
click at [1121, 311] on img "Next" at bounding box center [1111, 316] width 21 height 56
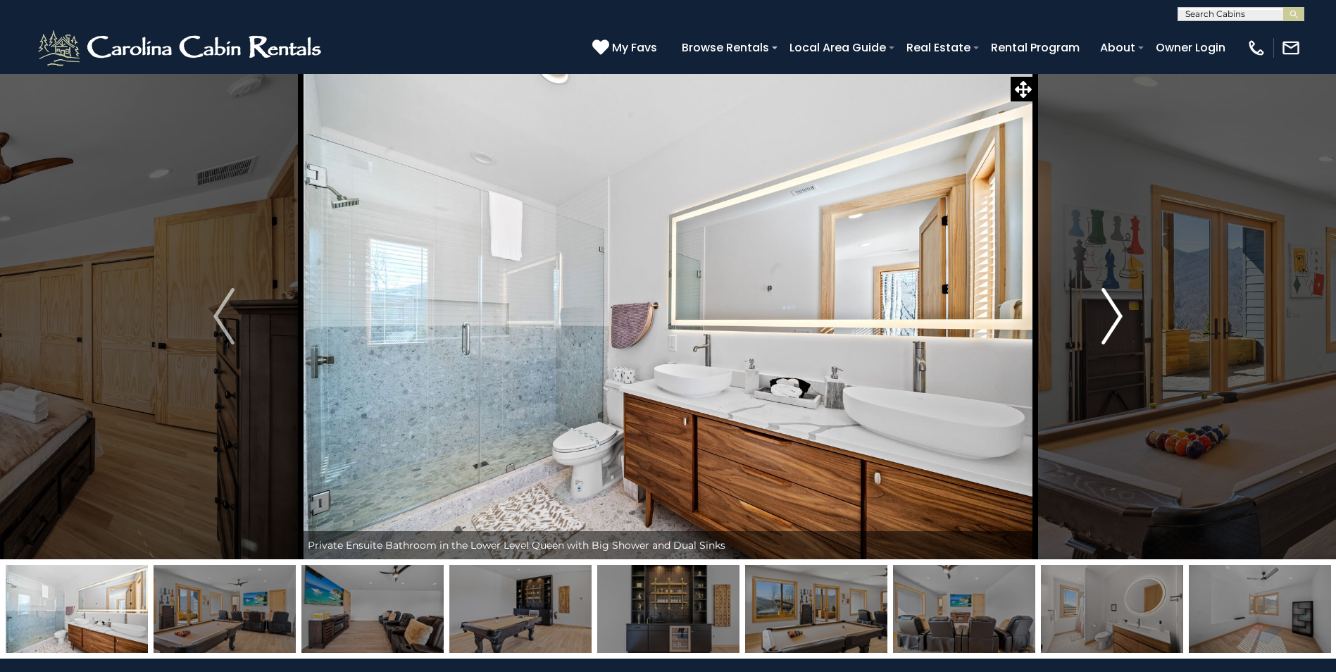
click at [1121, 311] on img "Next" at bounding box center [1111, 316] width 21 height 56
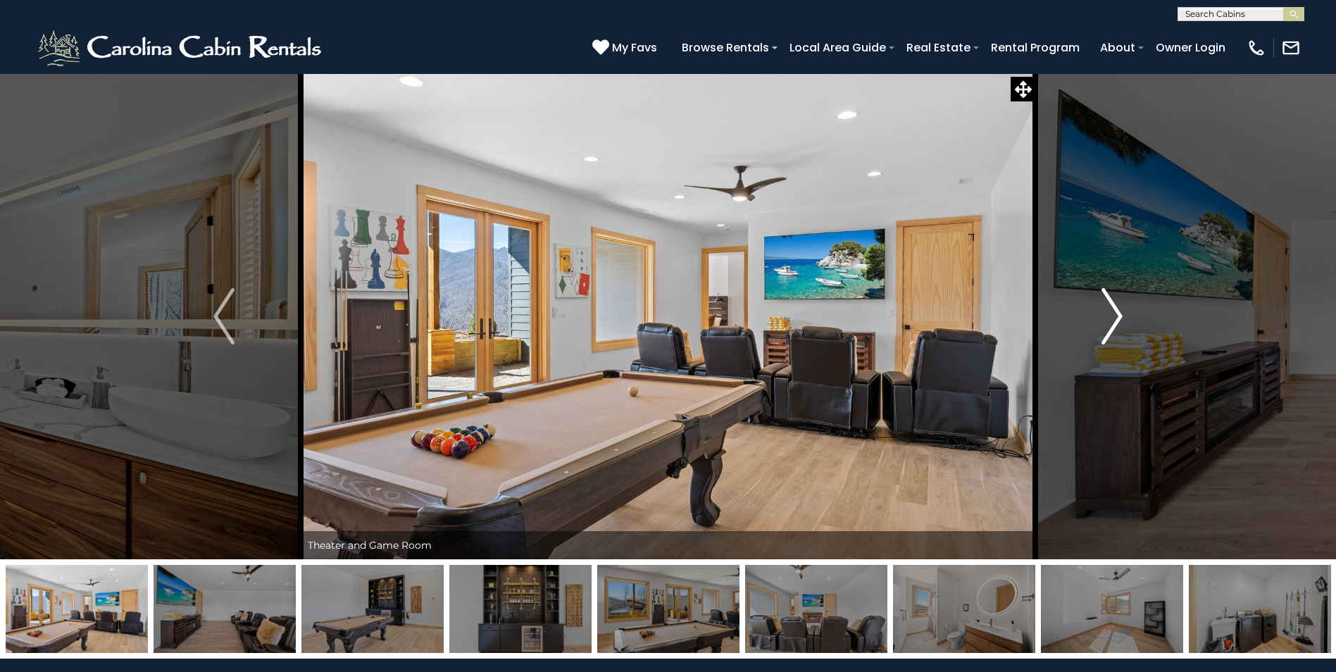
click at [1121, 311] on img "Next" at bounding box center [1111, 316] width 21 height 56
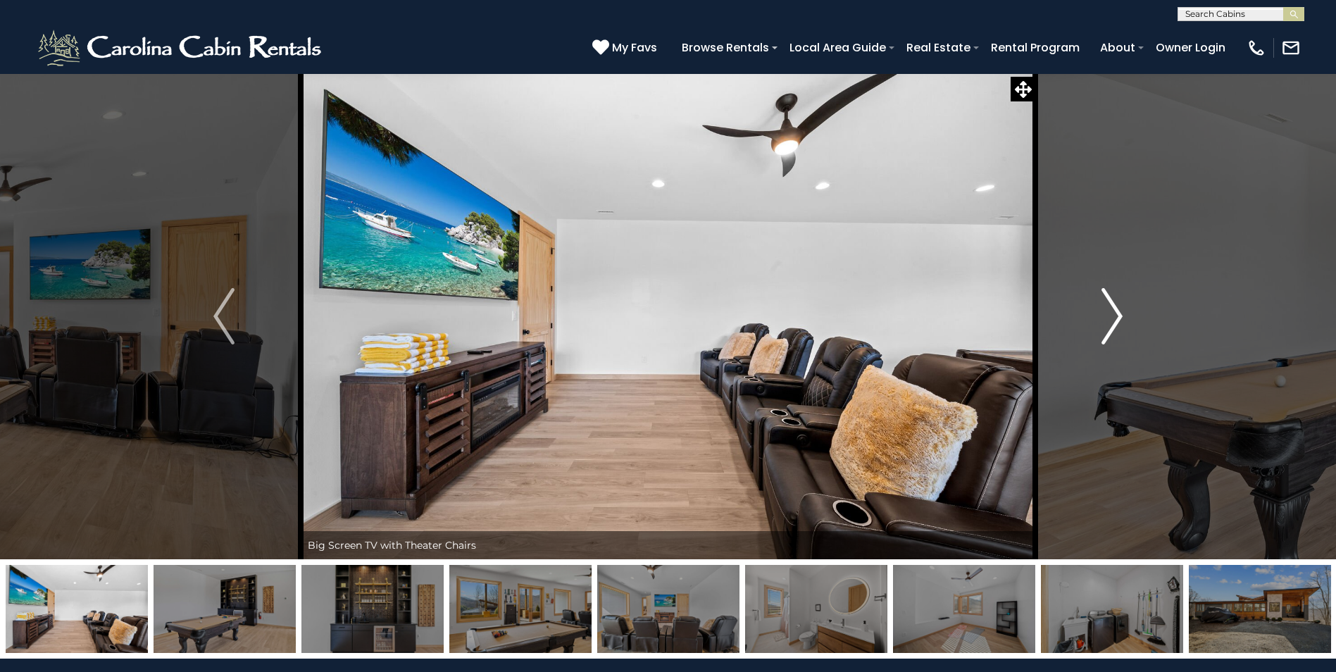
click at [1121, 311] on img "Next" at bounding box center [1111, 316] width 21 height 56
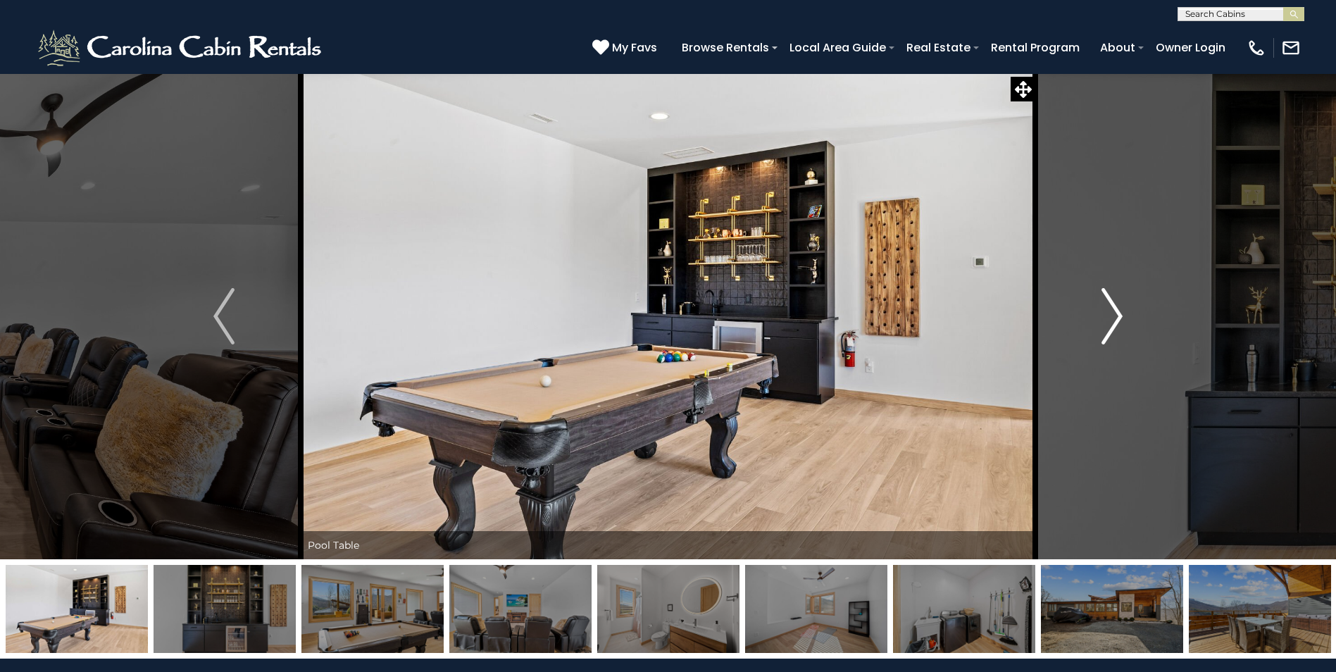
click at [1121, 311] on img "Next" at bounding box center [1111, 316] width 21 height 56
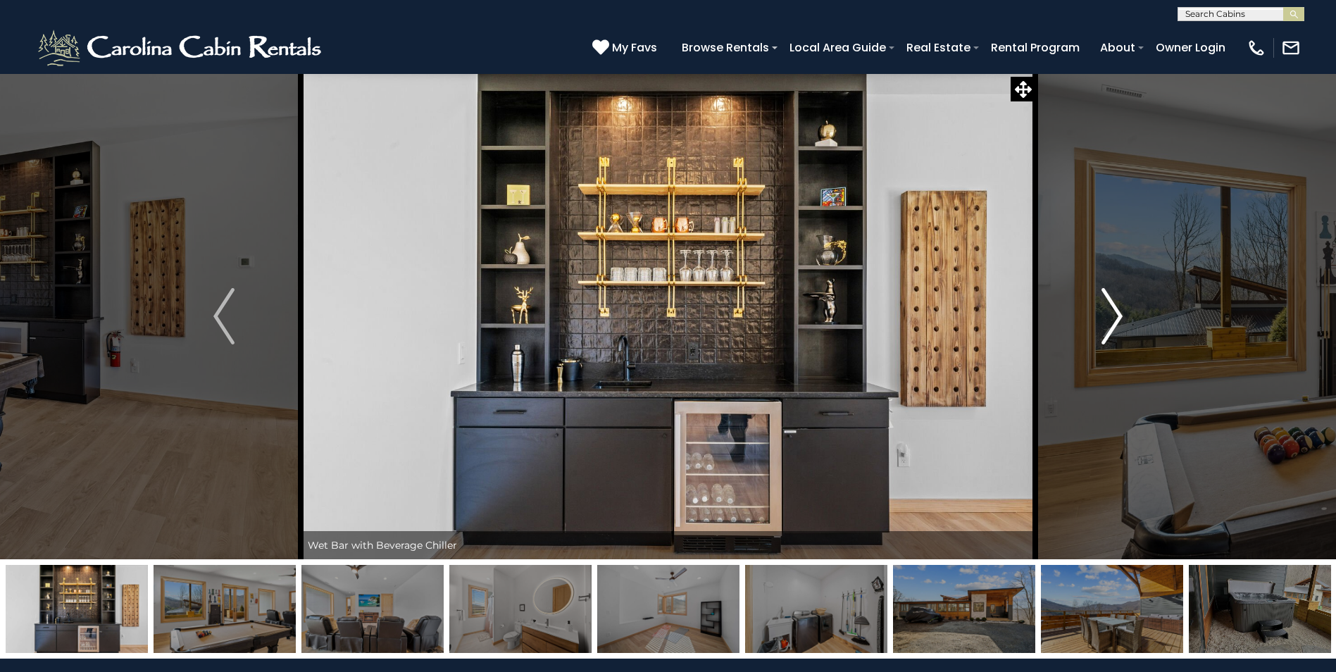
click at [1121, 311] on img "Next" at bounding box center [1111, 316] width 21 height 56
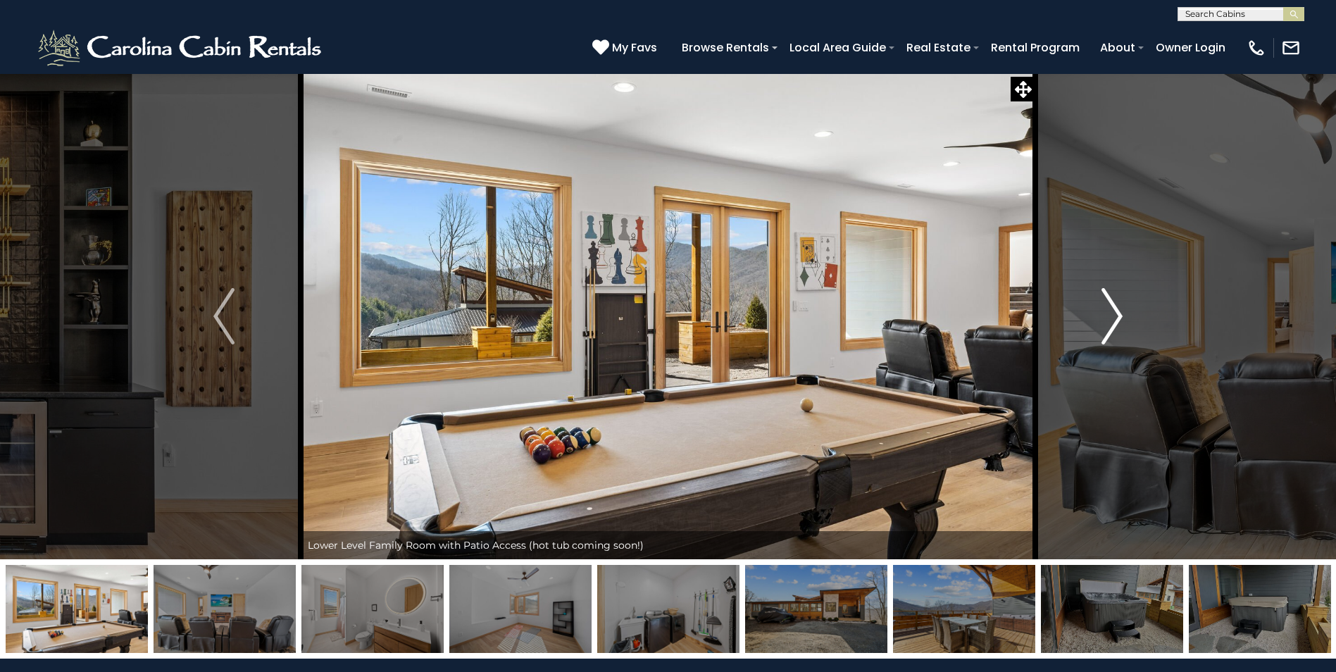
click at [1121, 311] on img "Next" at bounding box center [1111, 316] width 21 height 56
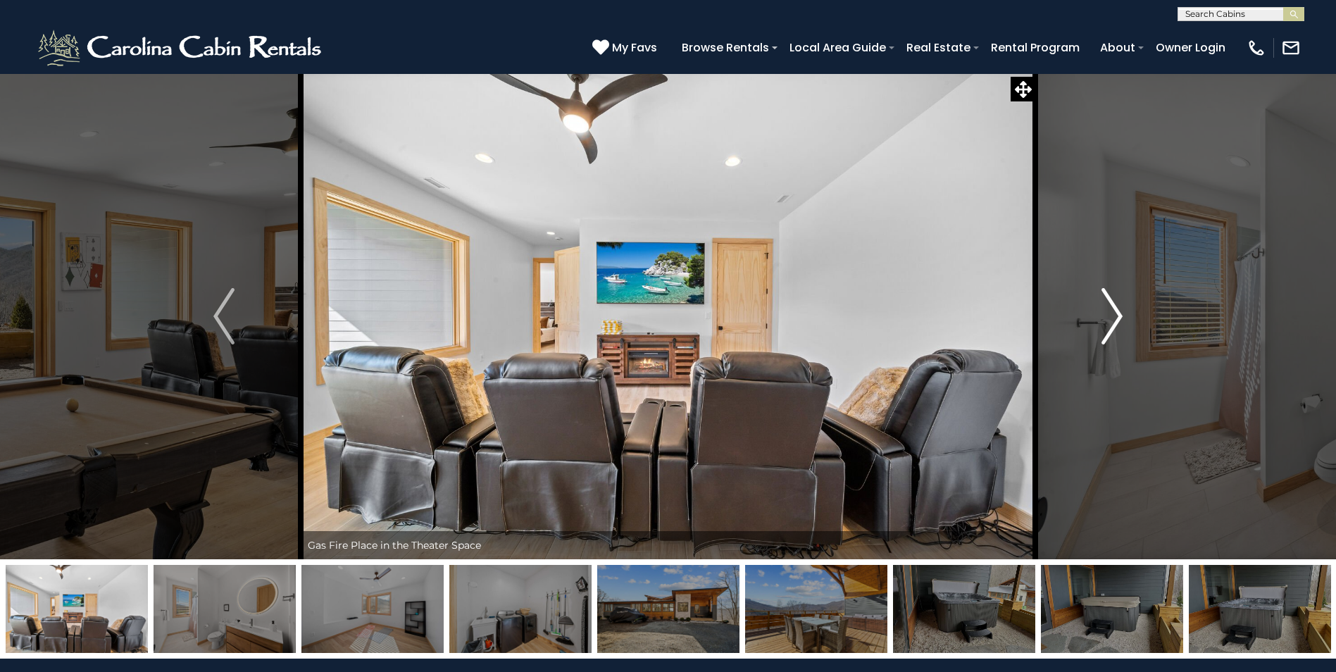
click at [1121, 311] on img "Next" at bounding box center [1111, 316] width 21 height 56
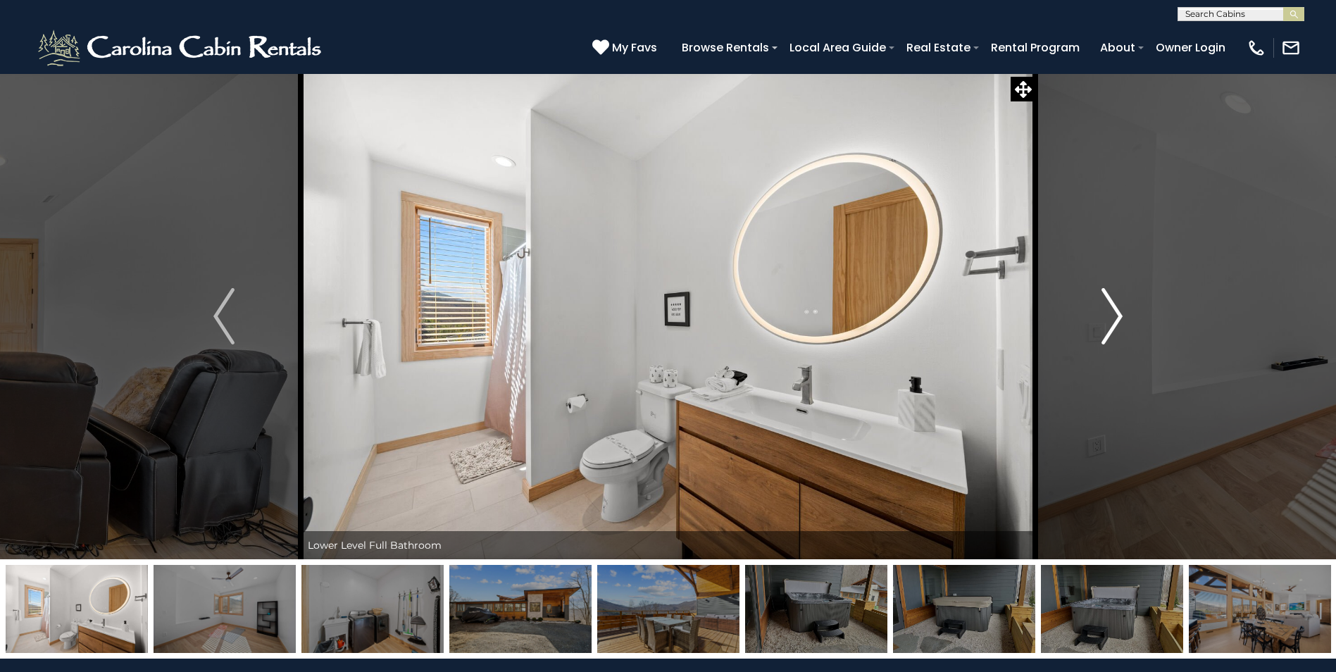
click at [1121, 312] on img "Next" at bounding box center [1111, 316] width 21 height 56
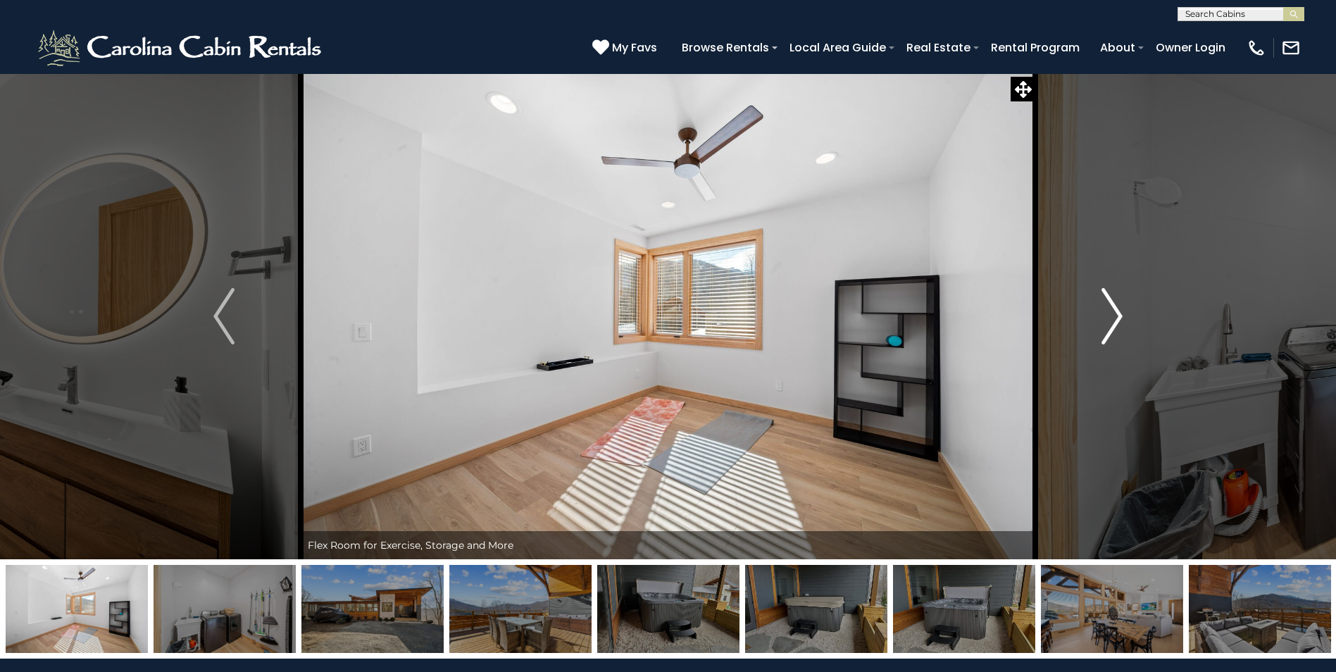
click at [1121, 312] on img "Next" at bounding box center [1111, 316] width 21 height 56
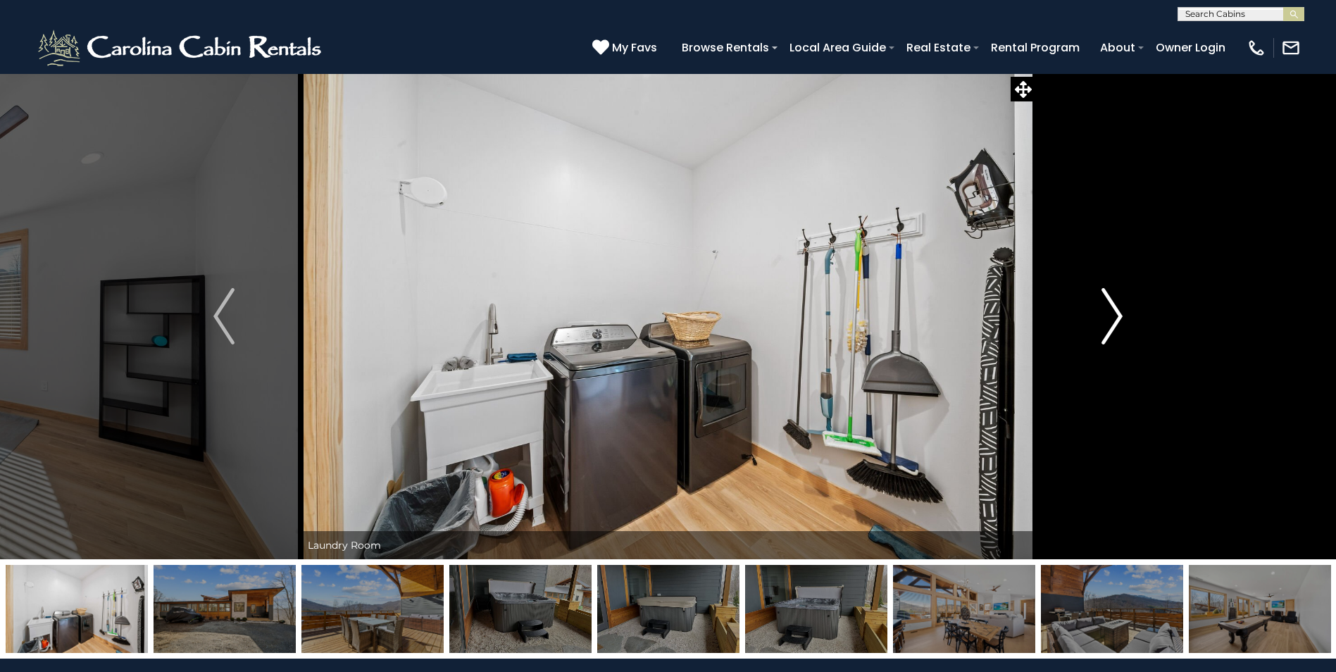
click at [1121, 312] on img "Next" at bounding box center [1111, 316] width 21 height 56
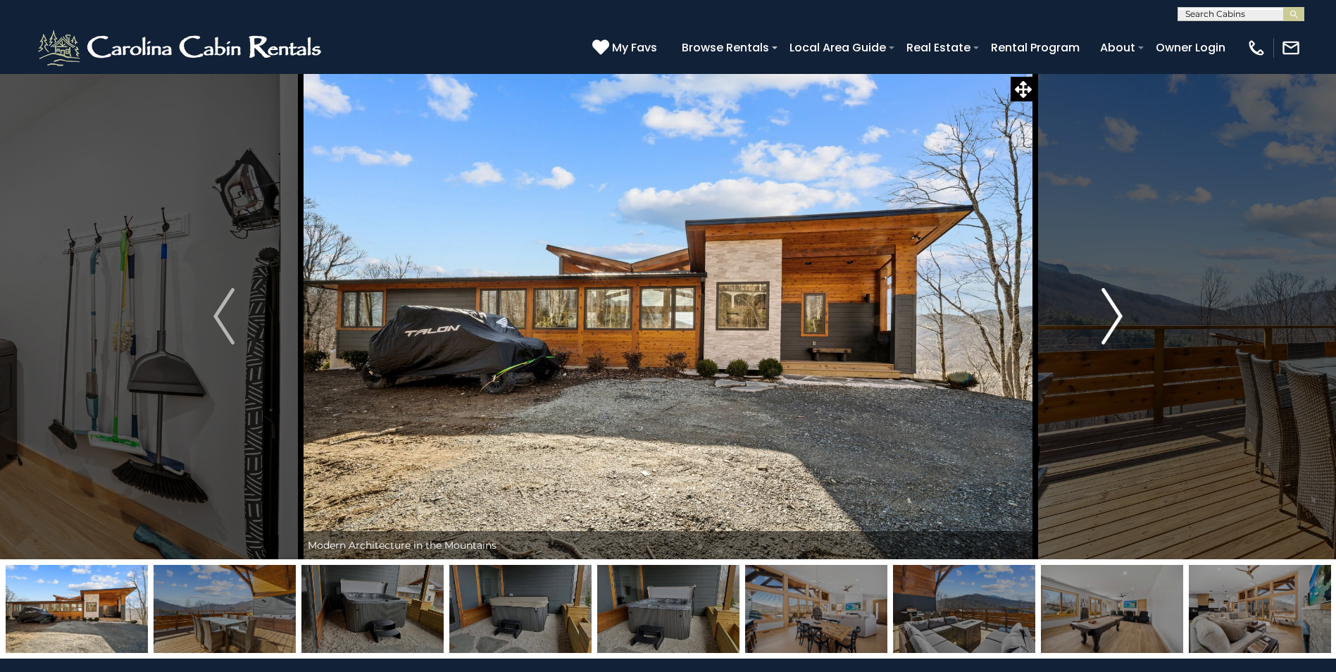
click at [1121, 312] on img "Next" at bounding box center [1111, 316] width 21 height 56
